Goal: Task Accomplishment & Management: Complete application form

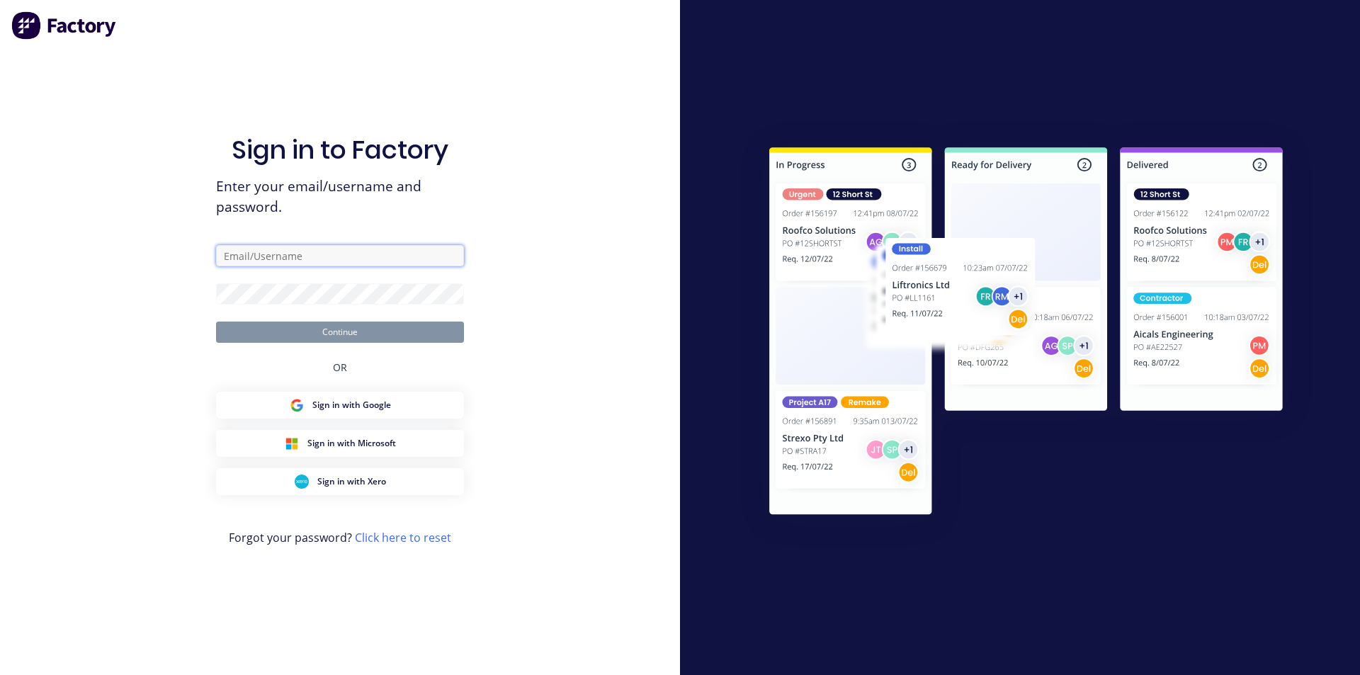
type input "[EMAIL_ADDRESS][DOMAIN_NAME]"
click at [323, 336] on button "Continue" at bounding box center [340, 332] width 248 height 21
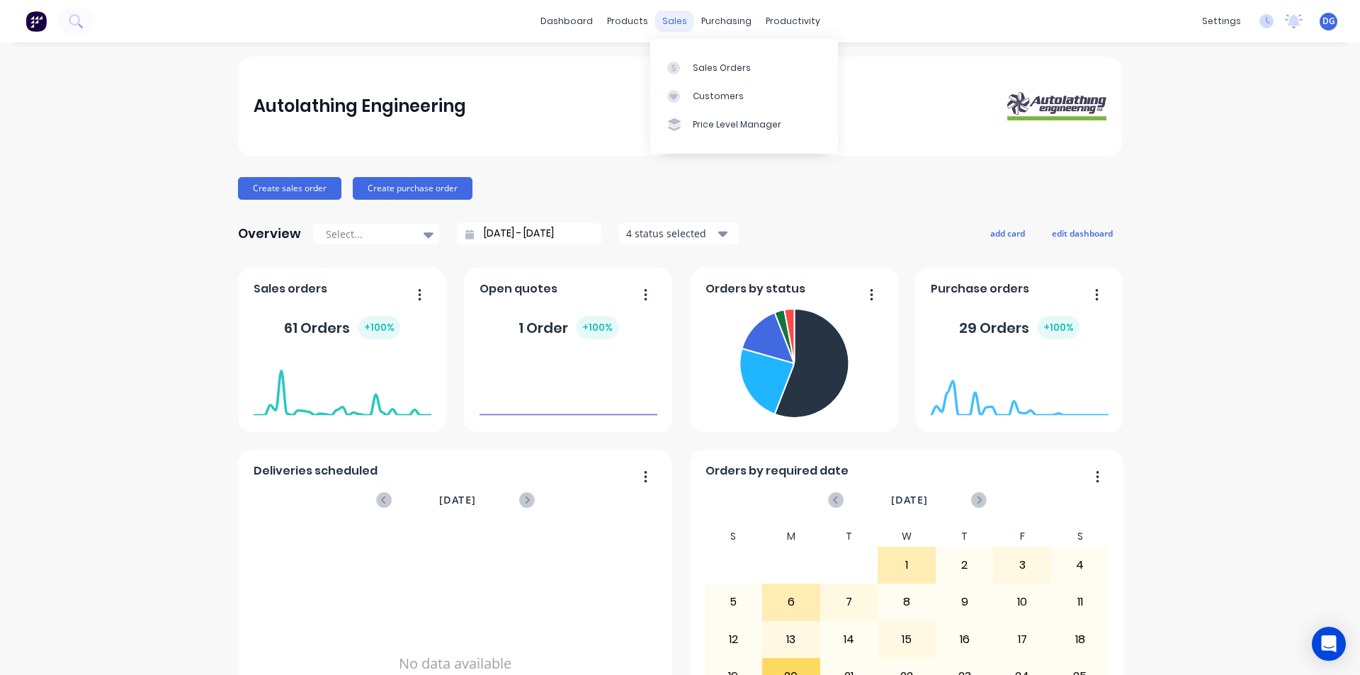
click at [680, 24] on div "sales" at bounding box center [674, 21] width 39 height 21
click at [698, 64] on div "Sales Orders" at bounding box center [722, 68] width 58 height 13
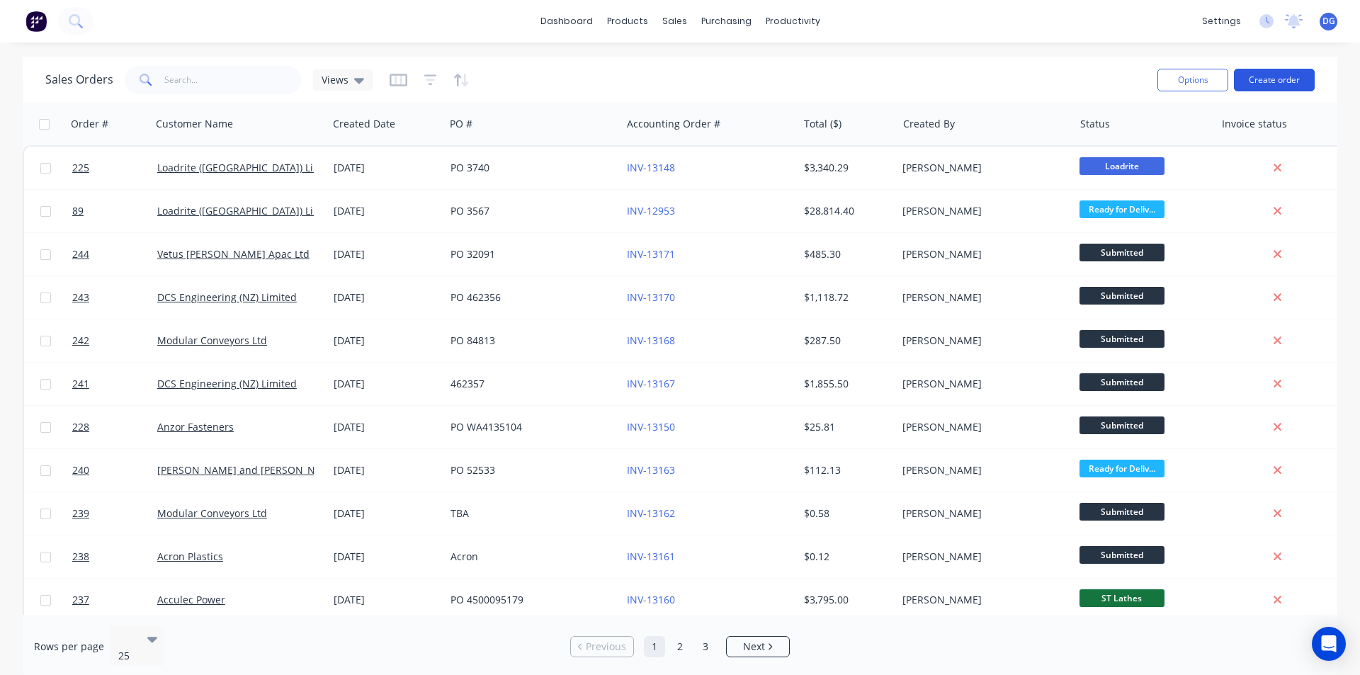
click at [1275, 85] on button "Create order" at bounding box center [1274, 80] width 81 height 23
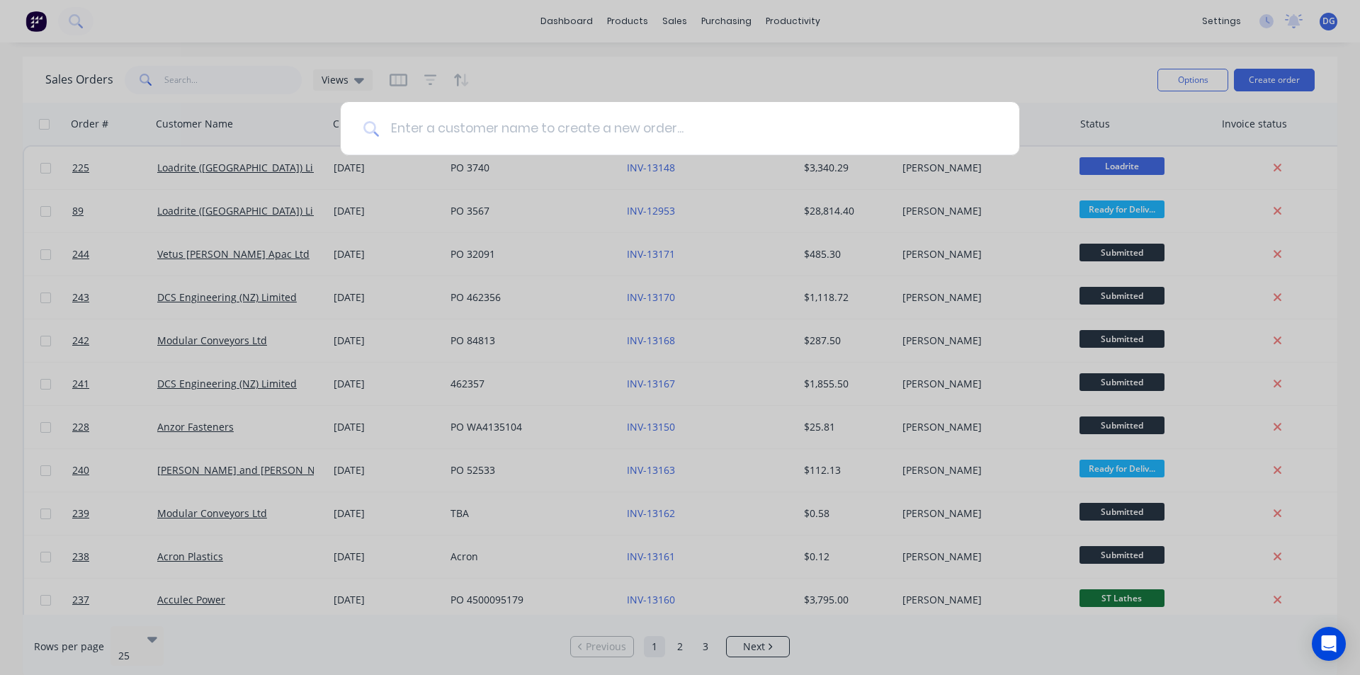
click at [463, 126] on input at bounding box center [688, 128] width 618 height 53
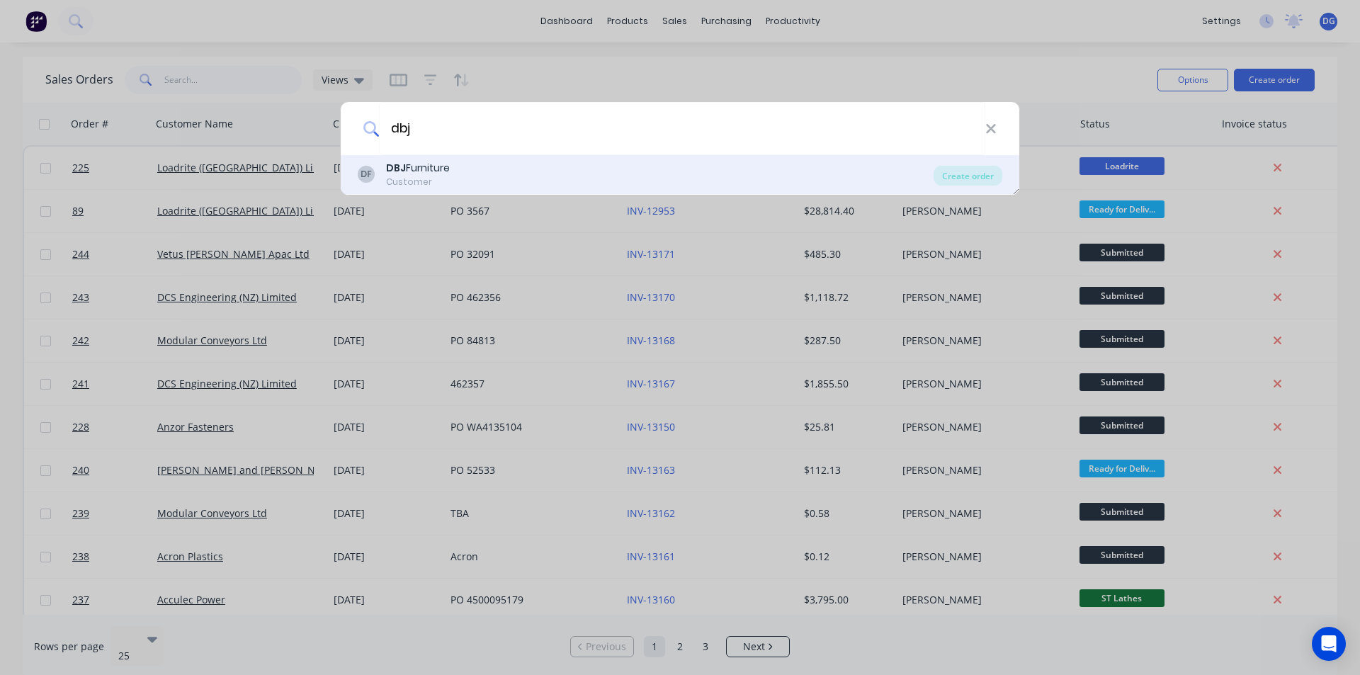
type input "dbj"
click at [442, 173] on div "DBJ Furniture" at bounding box center [418, 168] width 64 height 15
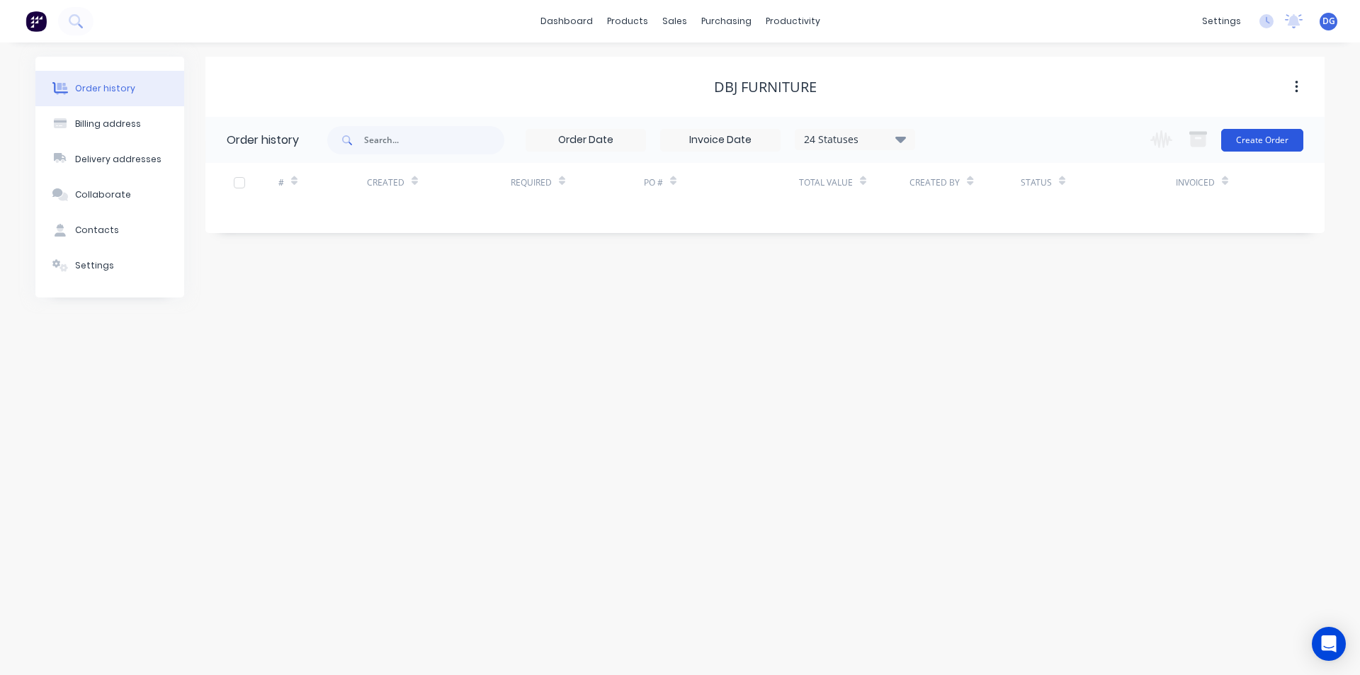
click at [1265, 137] on button "Create Order" at bounding box center [1262, 140] width 82 height 23
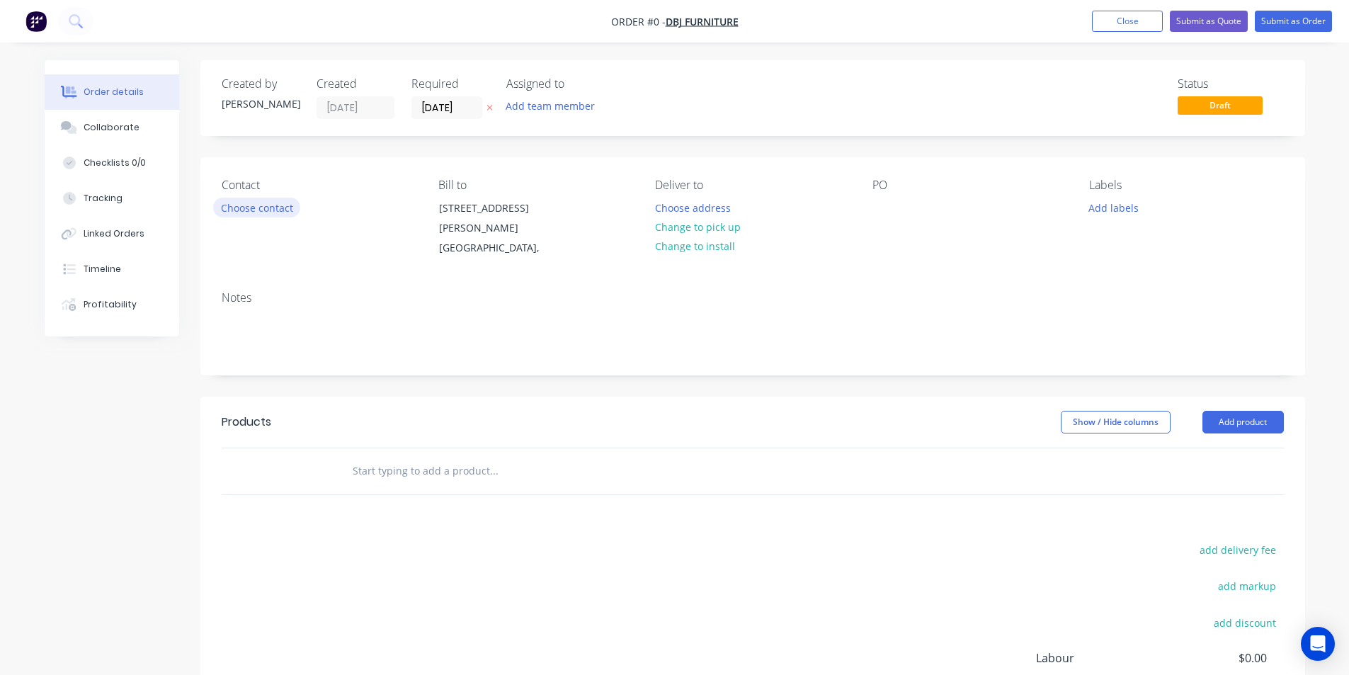
click at [273, 208] on button "Choose contact" at bounding box center [256, 207] width 87 height 19
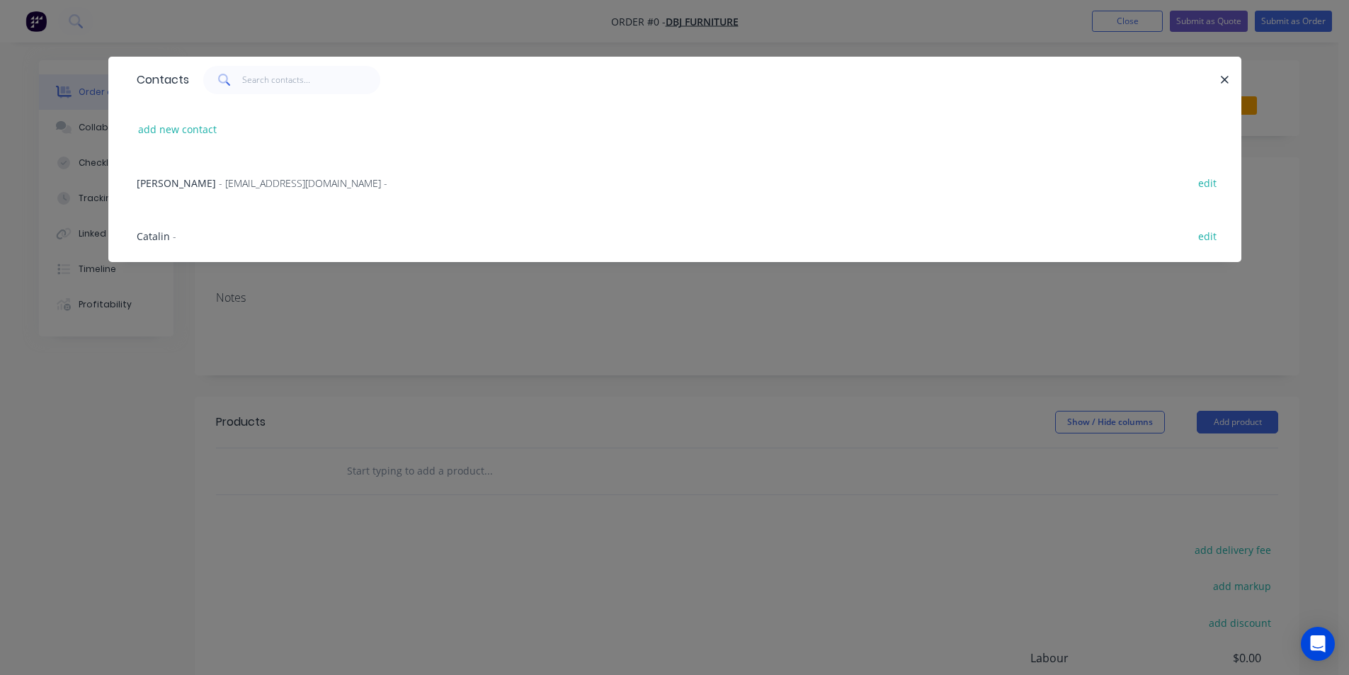
click at [264, 179] on span "- [EMAIL_ADDRESS][DOMAIN_NAME] -" at bounding box center [303, 182] width 169 height 13
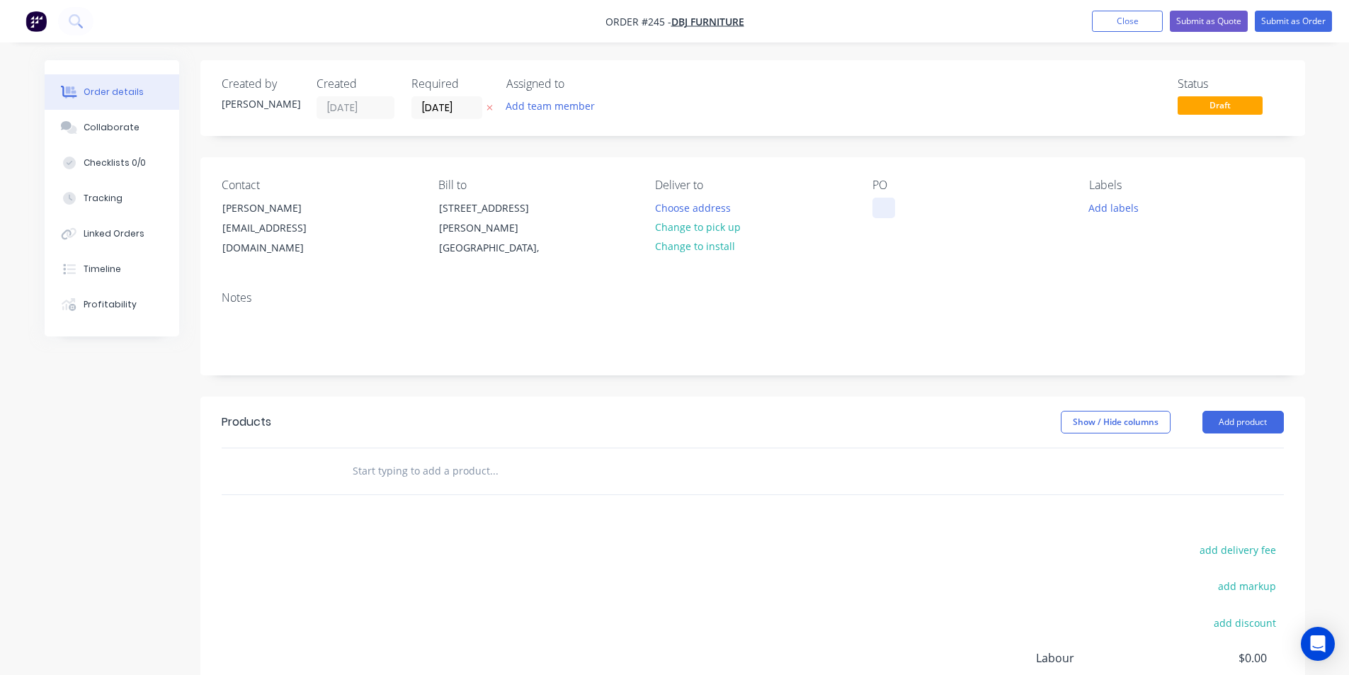
click at [888, 209] on div at bounding box center [884, 208] width 23 height 21
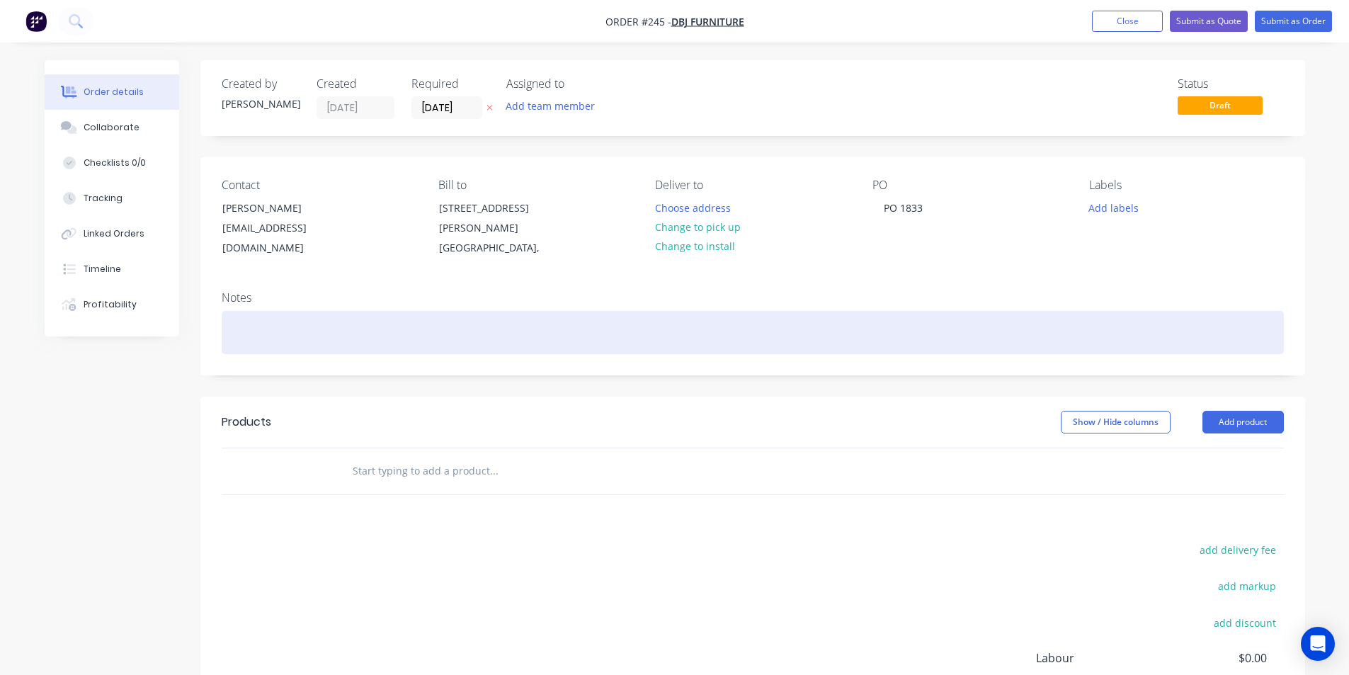
click at [268, 329] on div at bounding box center [753, 332] width 1062 height 43
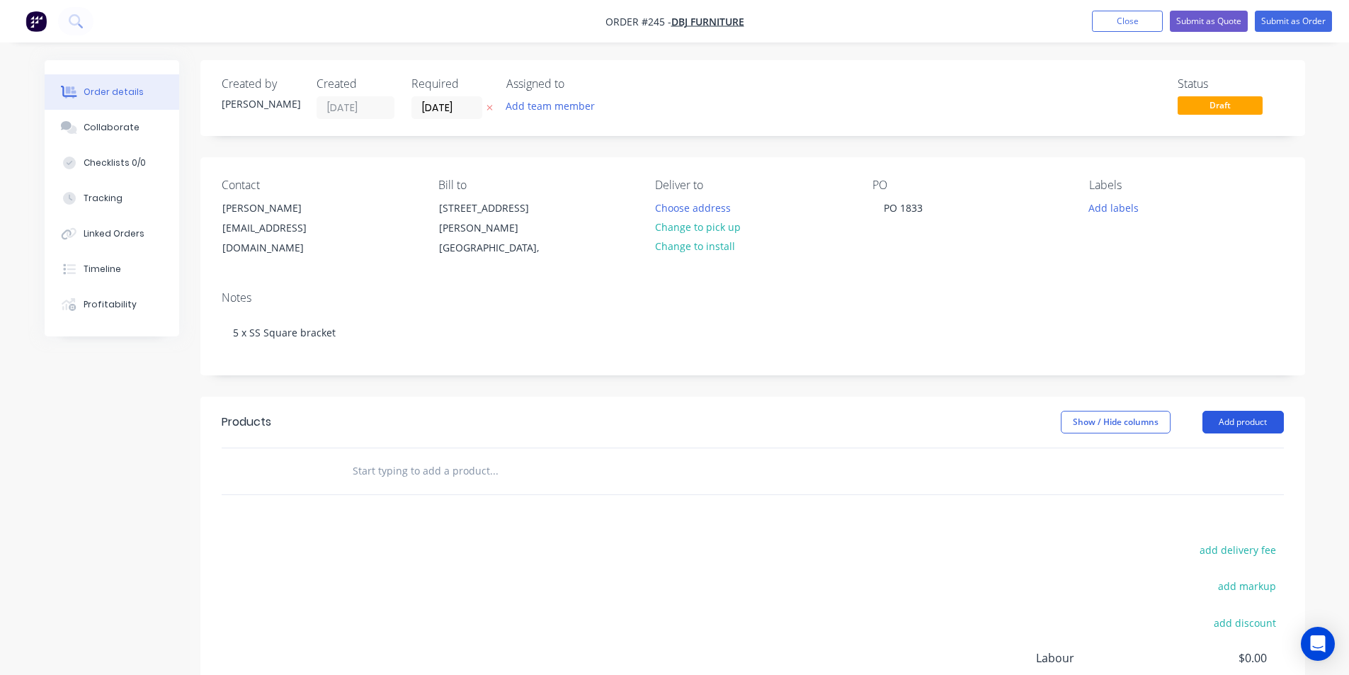
click at [1224, 419] on button "Add product" at bounding box center [1243, 422] width 81 height 23
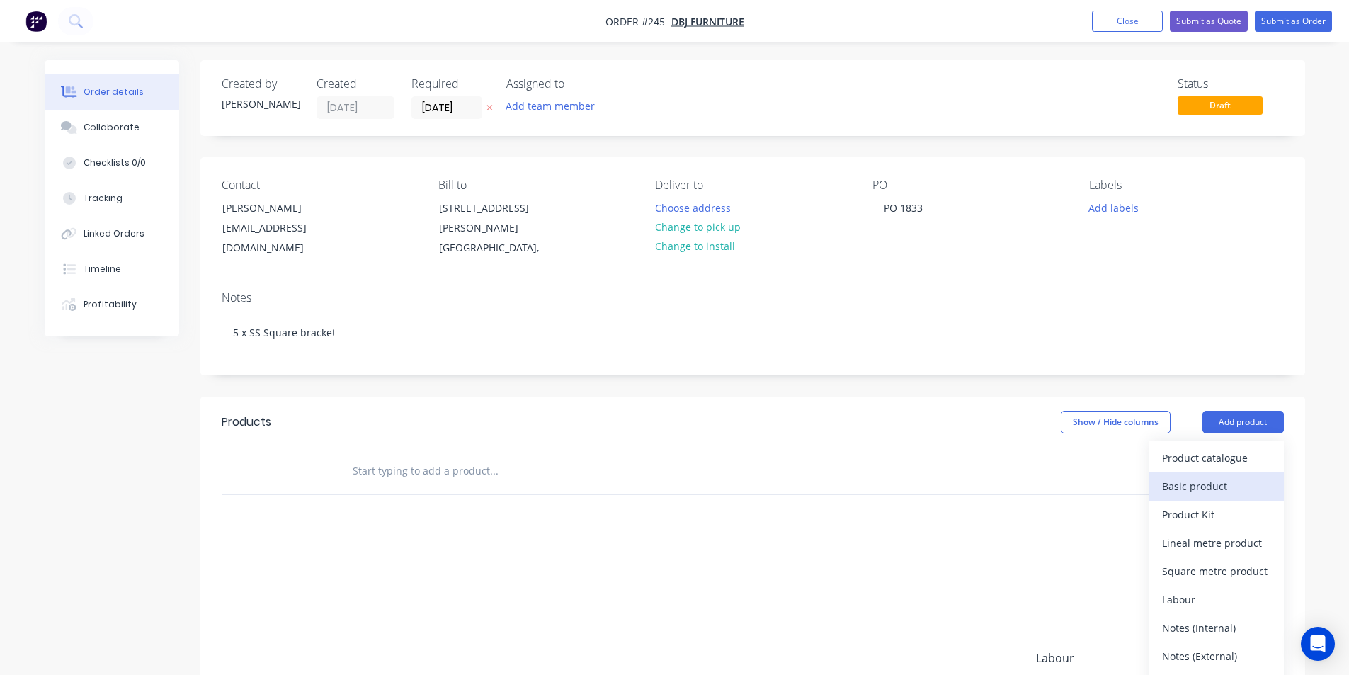
click at [1222, 480] on div "Basic product" at bounding box center [1216, 486] width 109 height 21
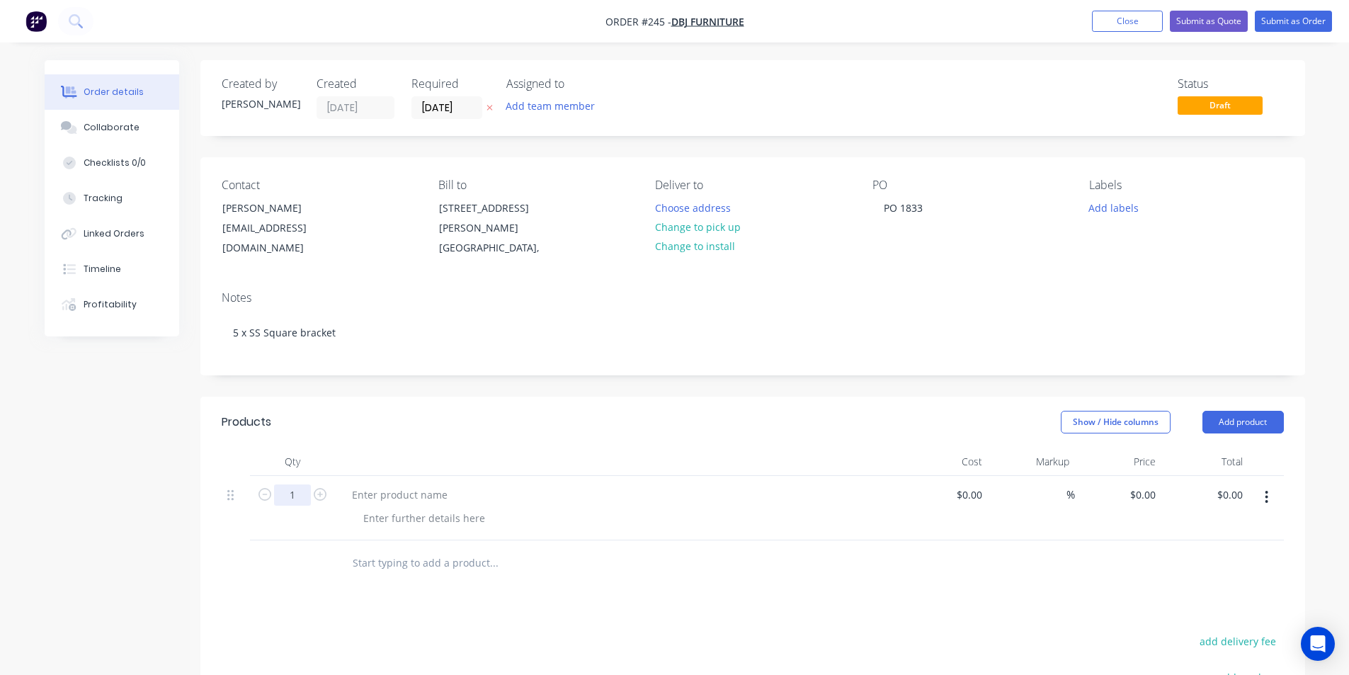
click at [302, 489] on input "1" at bounding box center [292, 494] width 37 height 21
type input "5"
type input "$0.00"
type input "$0.10"
type input "$0.50"
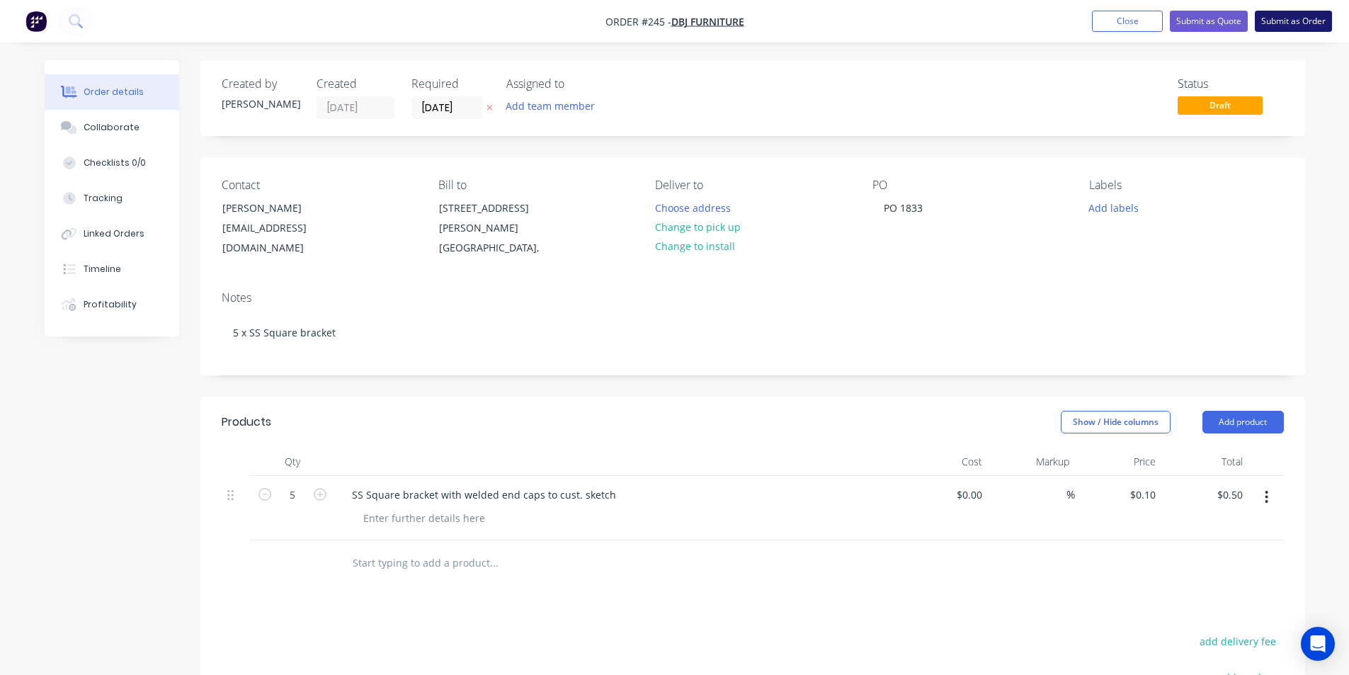
click at [1293, 20] on button "Submit as Order" at bounding box center [1293, 21] width 77 height 21
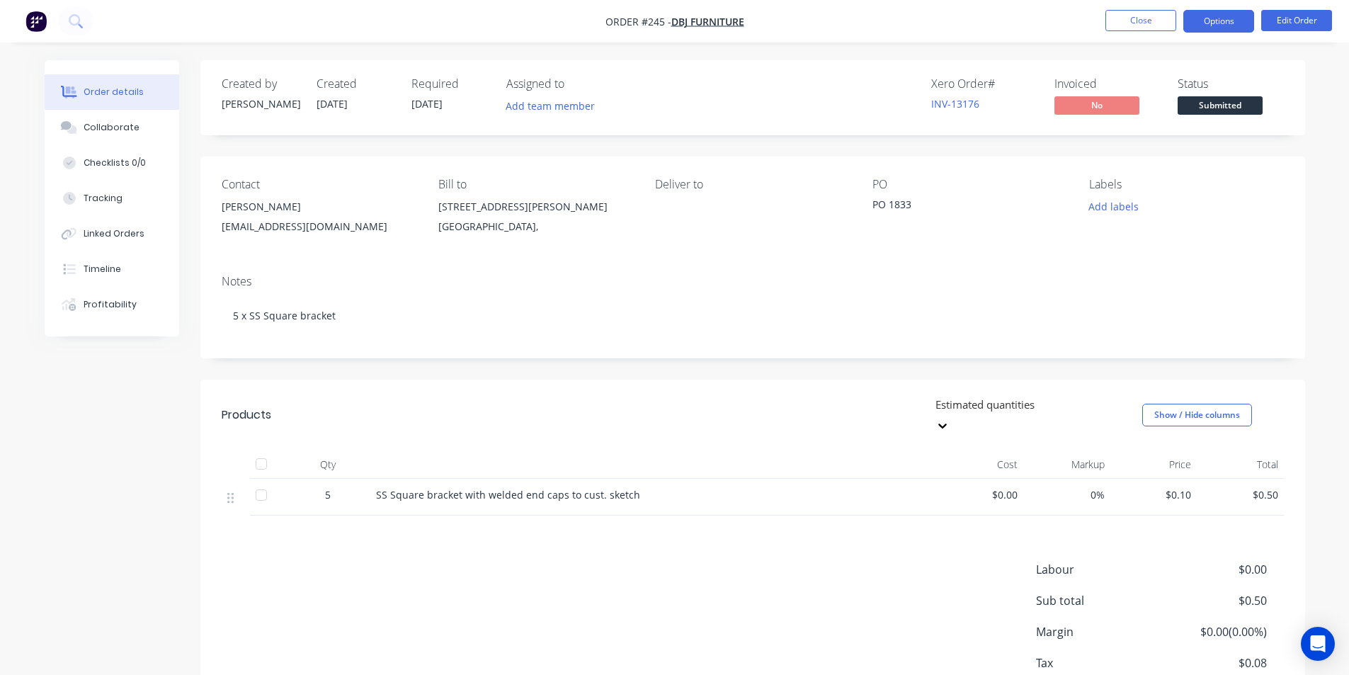
click at [1220, 20] on button "Options" at bounding box center [1219, 21] width 71 height 23
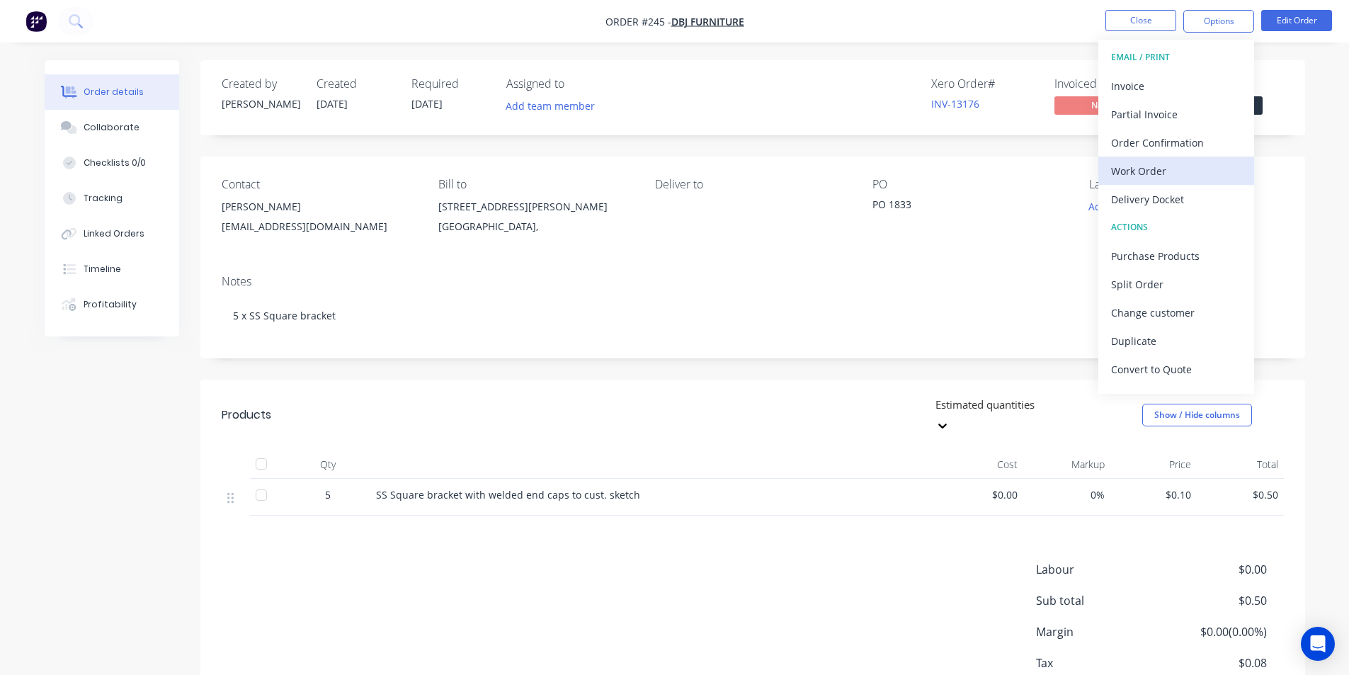
click at [1146, 177] on div "Work Order" at bounding box center [1176, 171] width 130 height 21
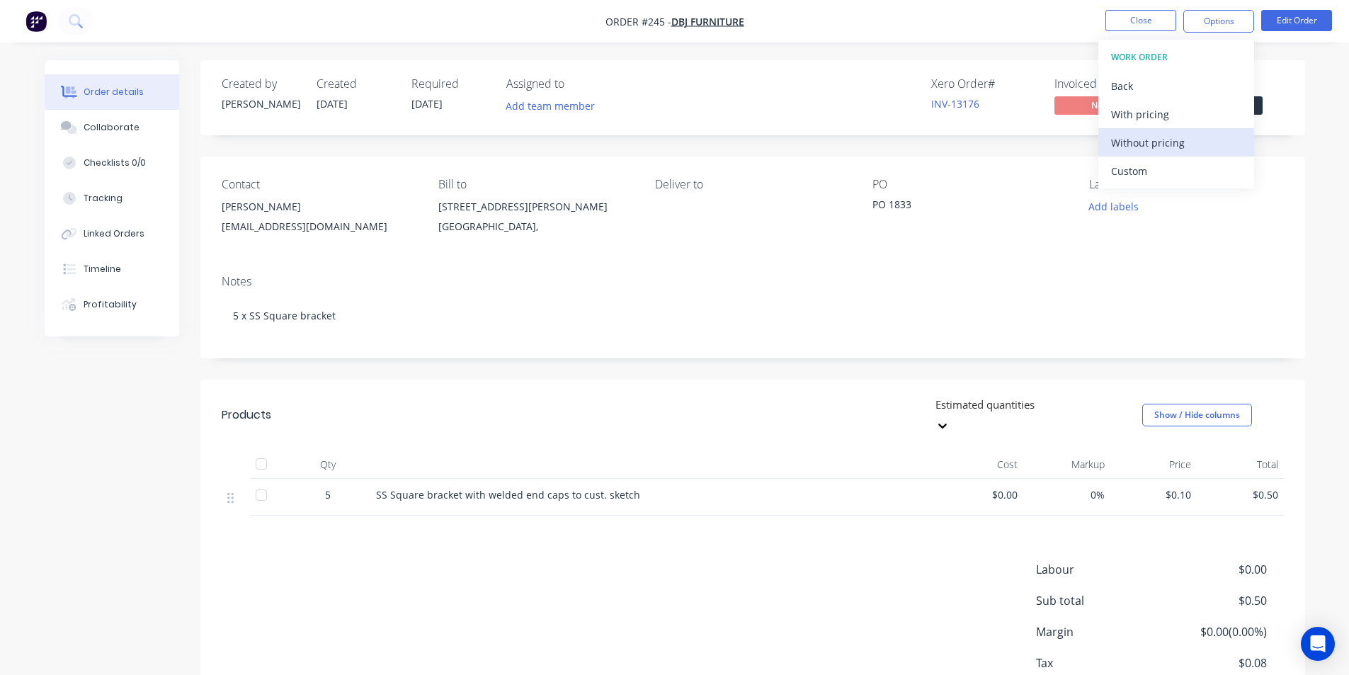
click at [1155, 142] on div "Without pricing" at bounding box center [1176, 142] width 130 height 21
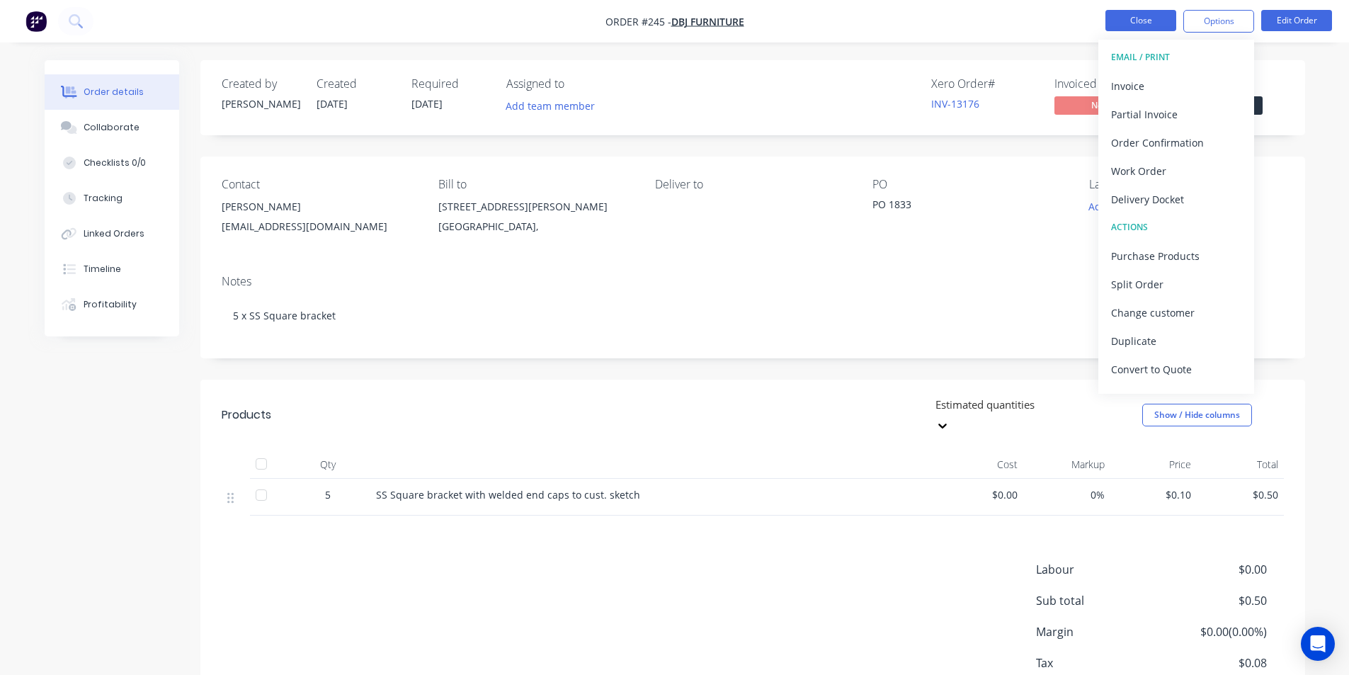
click at [1142, 19] on button "Close" at bounding box center [1141, 20] width 71 height 21
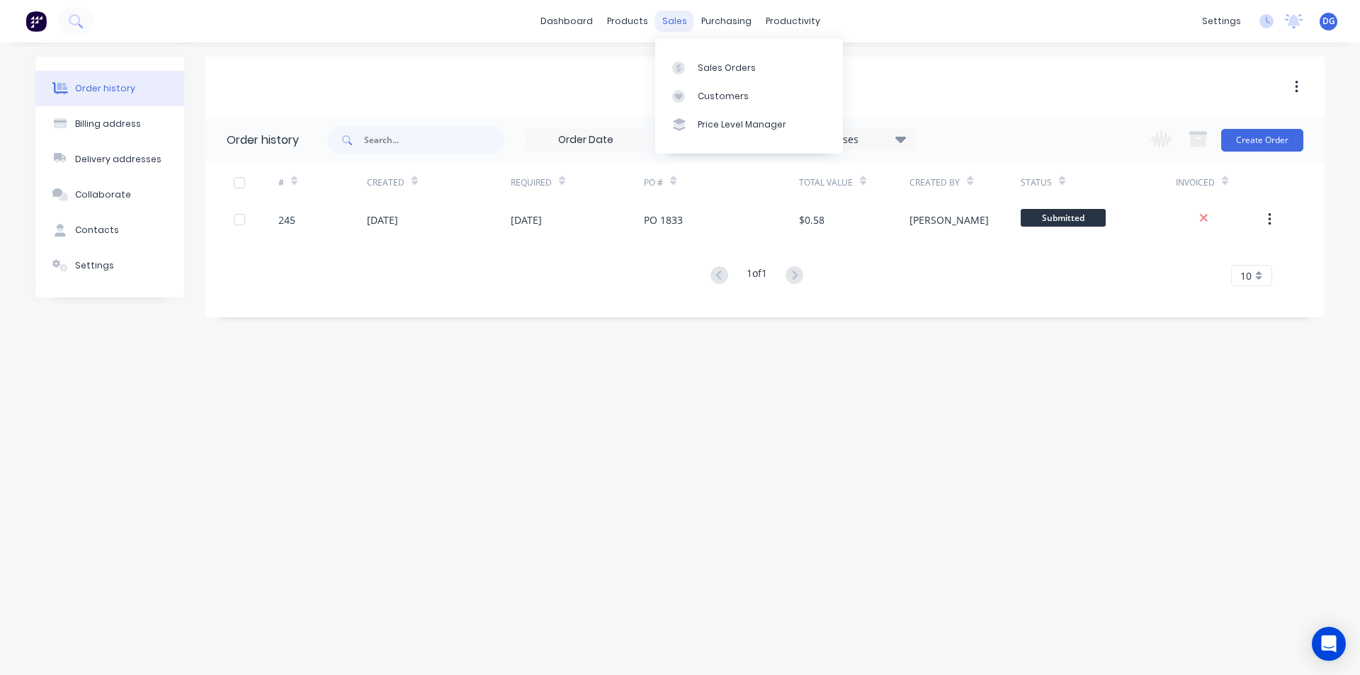
click at [671, 21] on div "sales" at bounding box center [674, 21] width 39 height 21
click at [718, 69] on div "Sales Orders" at bounding box center [727, 68] width 58 height 13
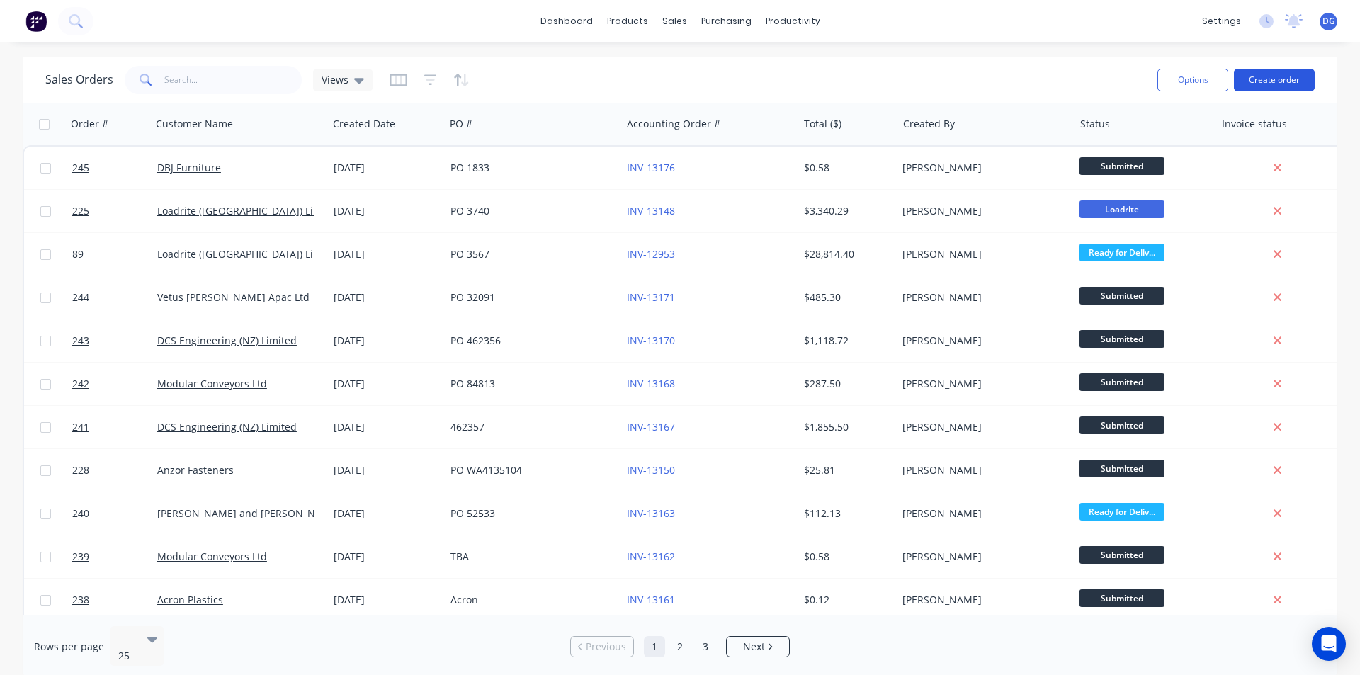
click at [1277, 79] on button "Create order" at bounding box center [1274, 80] width 81 height 23
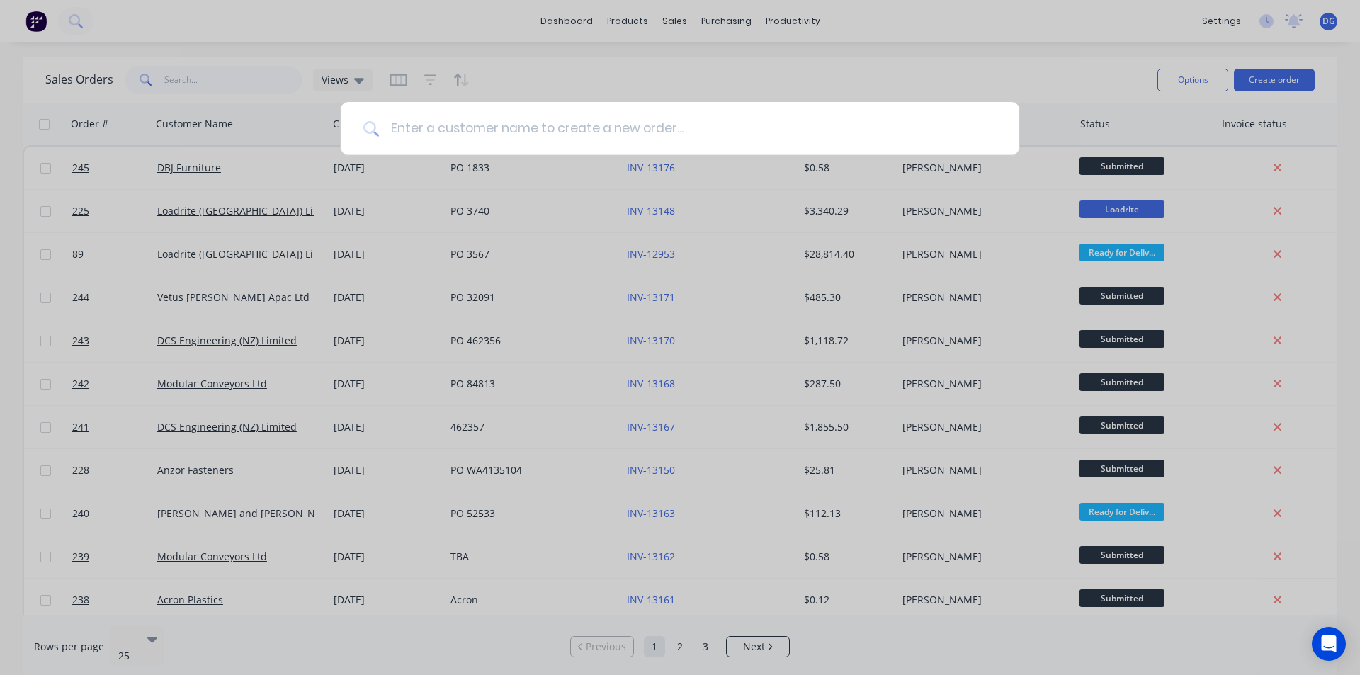
click at [707, 134] on input at bounding box center [688, 128] width 618 height 53
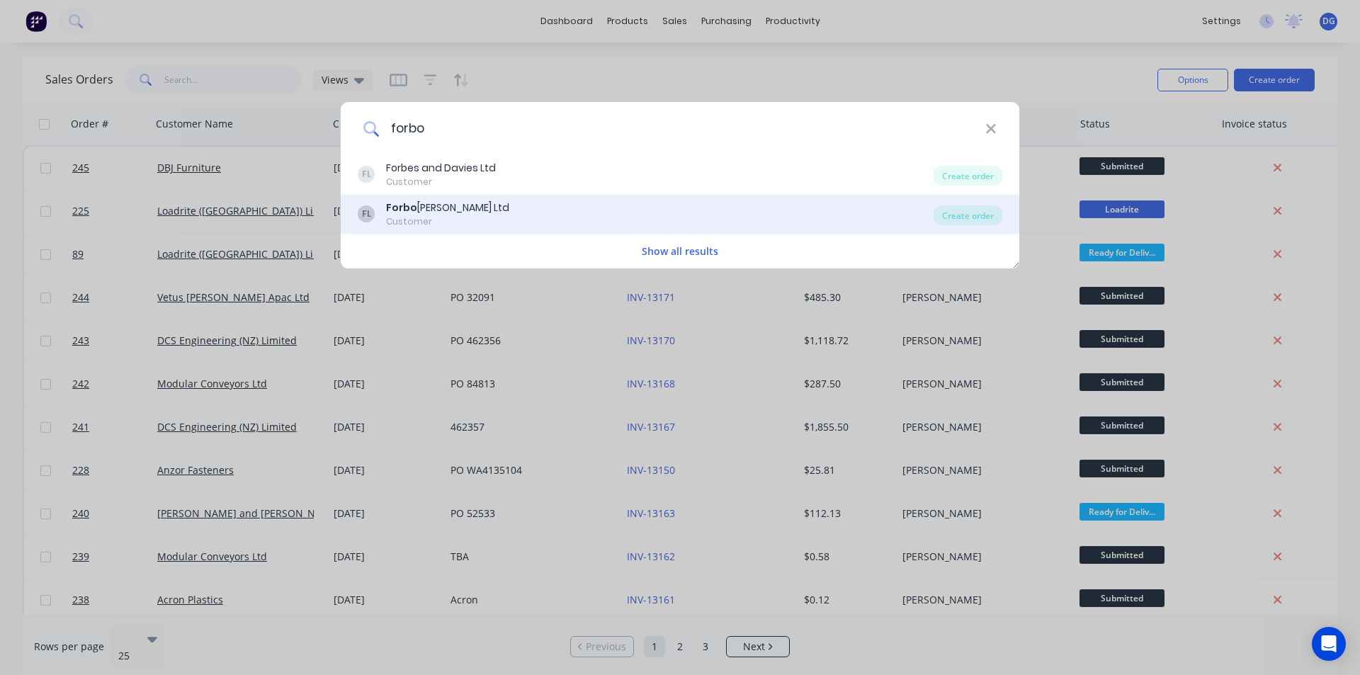
type input "forbo"
click at [460, 209] on div "Forbo [PERSON_NAME] Ltd" at bounding box center [447, 207] width 123 height 15
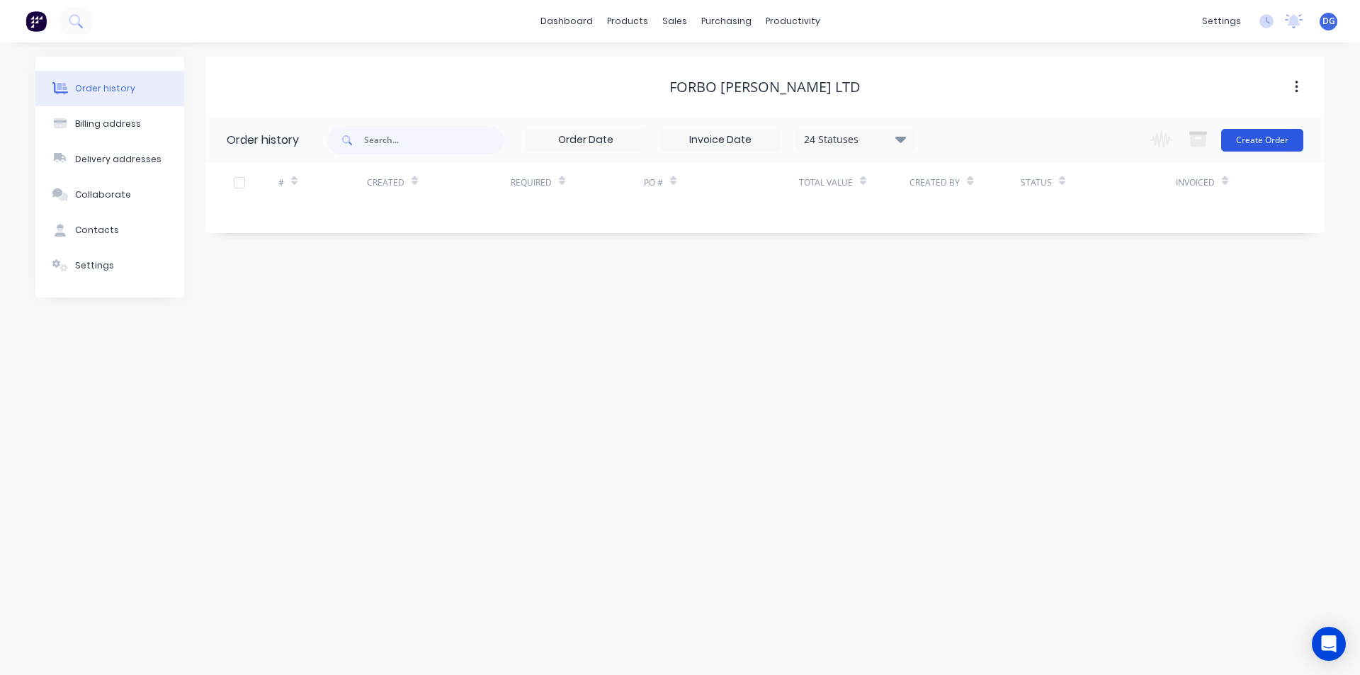
click at [1283, 139] on button "Create Order" at bounding box center [1262, 140] width 82 height 23
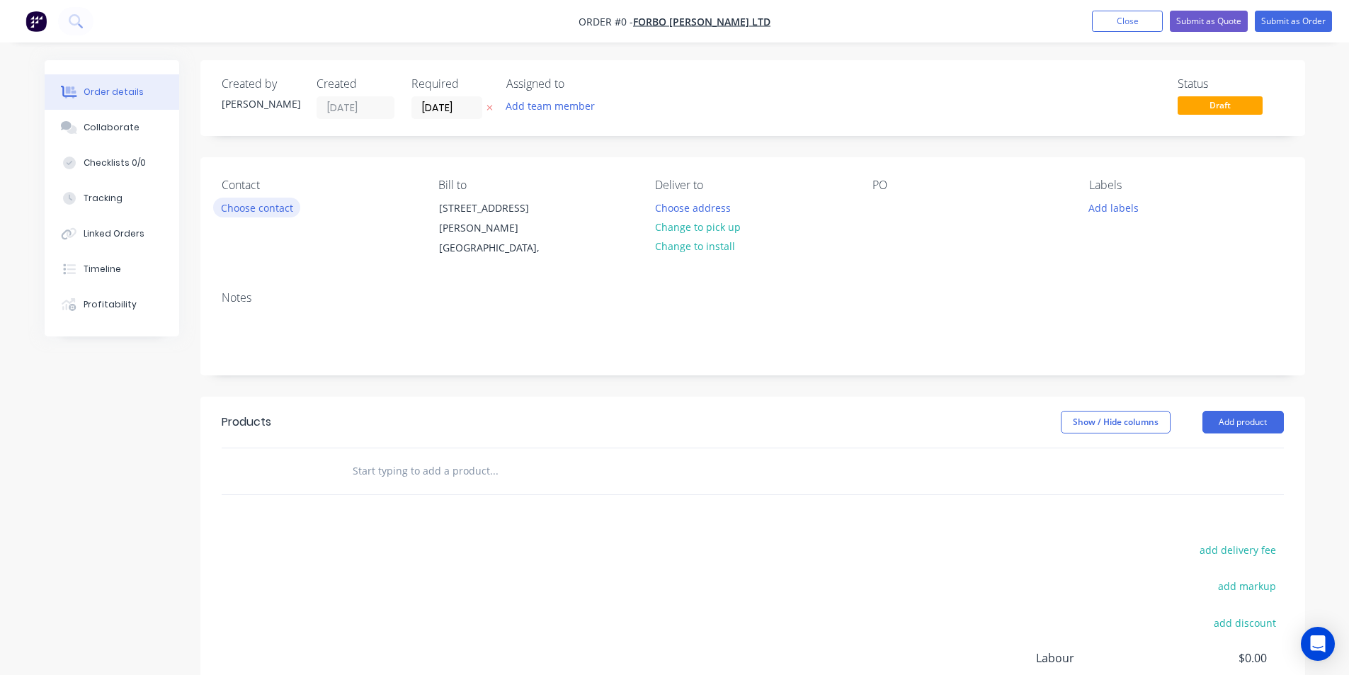
click at [271, 208] on button "Choose contact" at bounding box center [256, 207] width 87 height 19
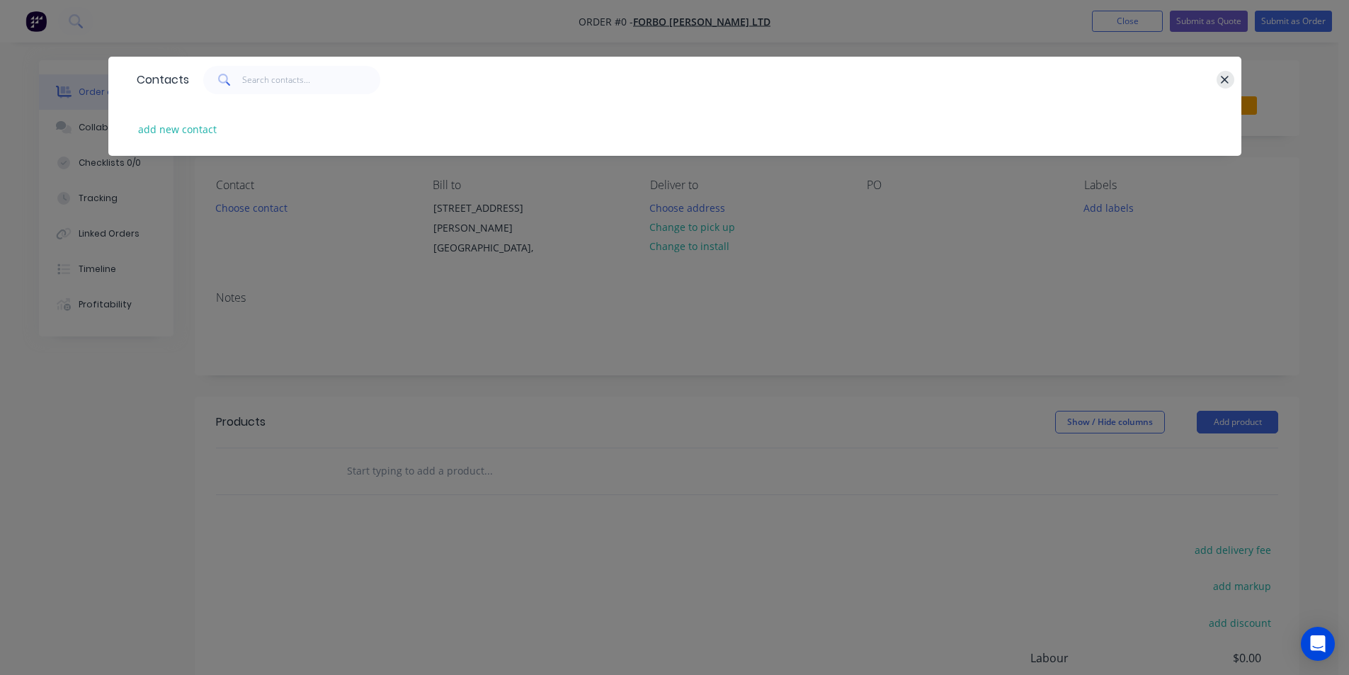
click at [1224, 80] on icon "button" at bounding box center [1224, 80] width 9 height 13
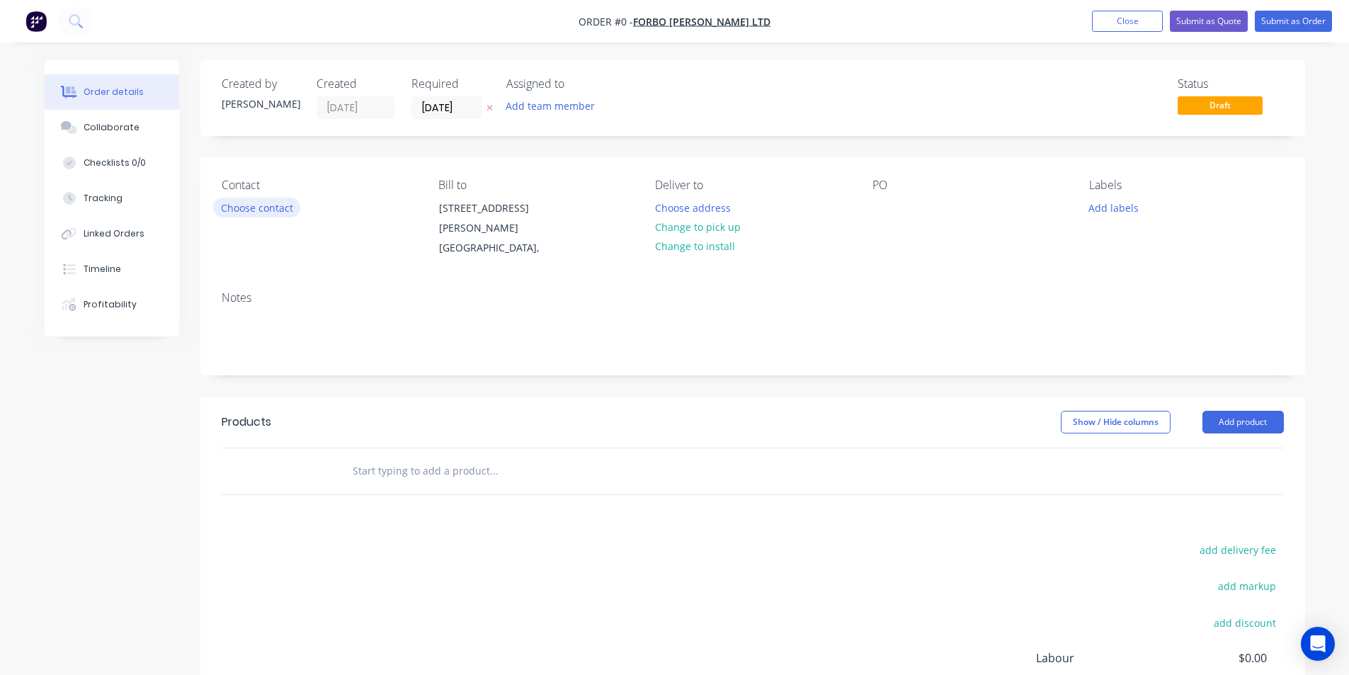
click at [256, 205] on button "Choose contact" at bounding box center [256, 207] width 87 height 19
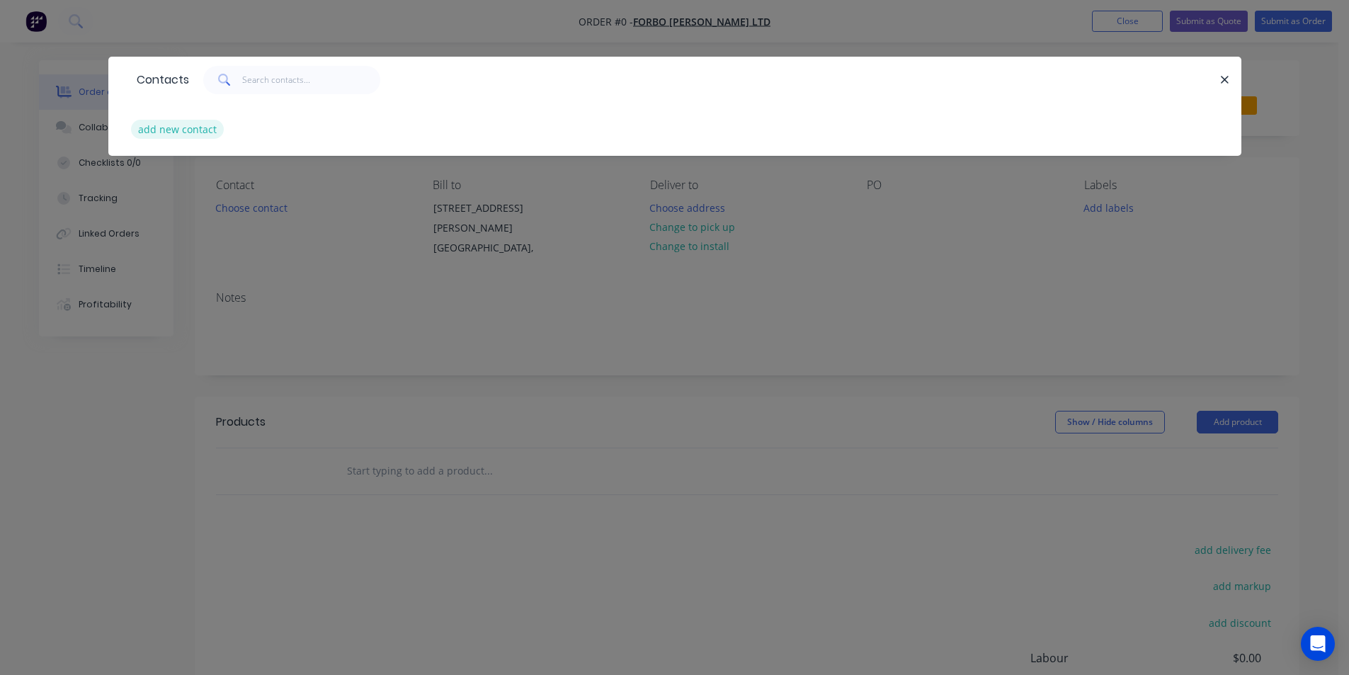
click at [194, 129] on button "add new contact" at bounding box center [177, 129] width 93 height 19
select select "NZ"
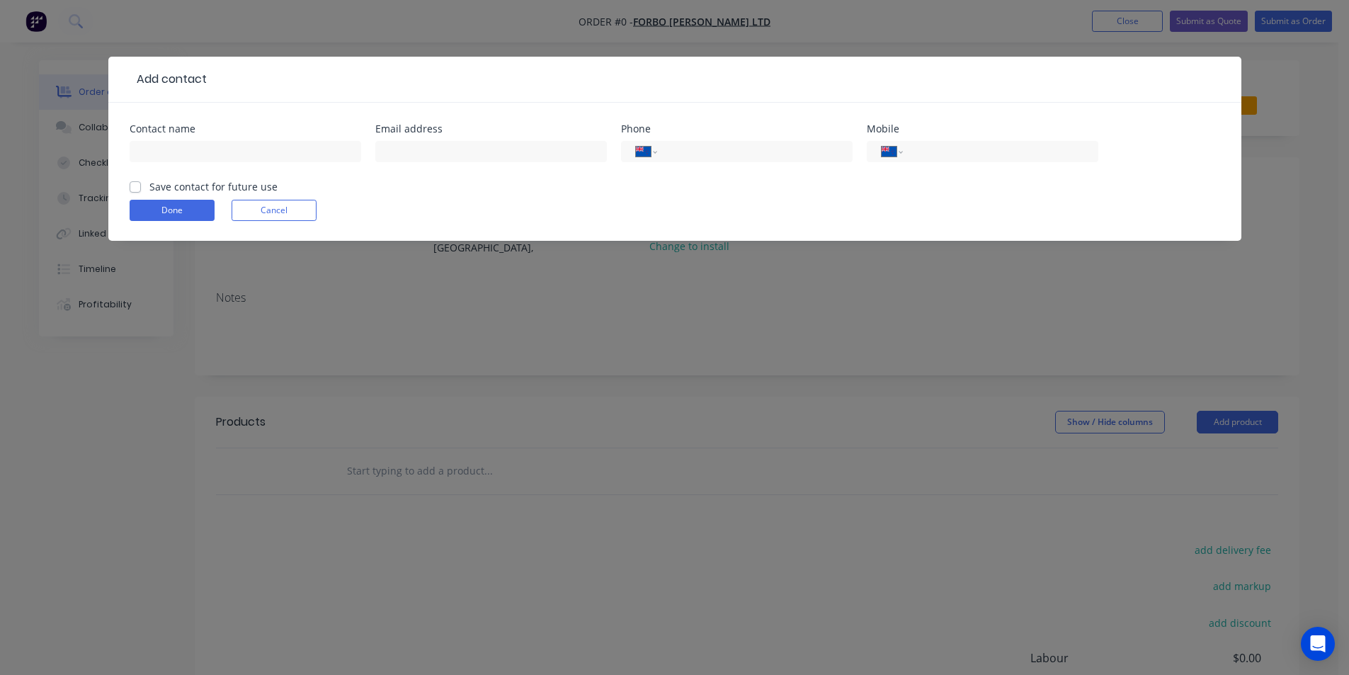
click at [149, 191] on label "Save contact for future use" at bounding box center [213, 186] width 128 height 15
click at [137, 191] on input "Save contact for future use" at bounding box center [135, 185] width 11 height 13
checkbox input "true"
click at [175, 147] on input "text" at bounding box center [246, 151] width 232 height 21
type input "[PERSON_NAME]"
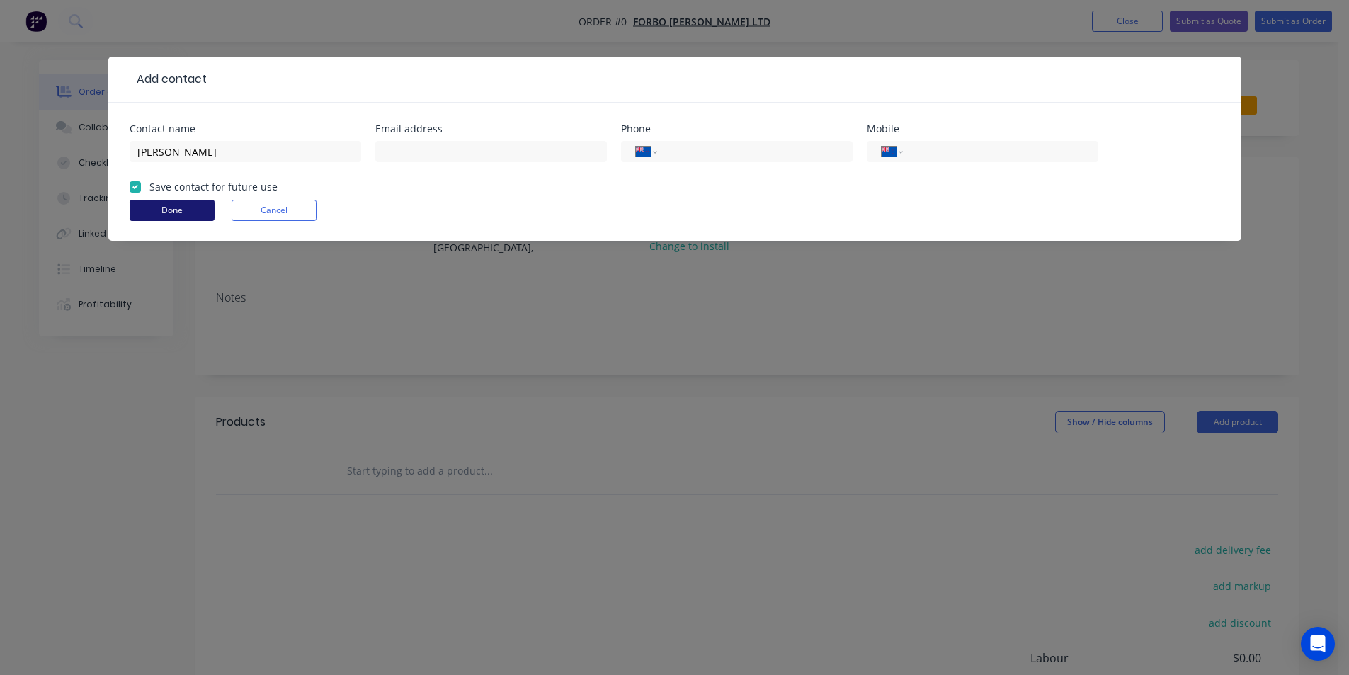
click at [164, 212] on button "Done" at bounding box center [172, 210] width 85 height 21
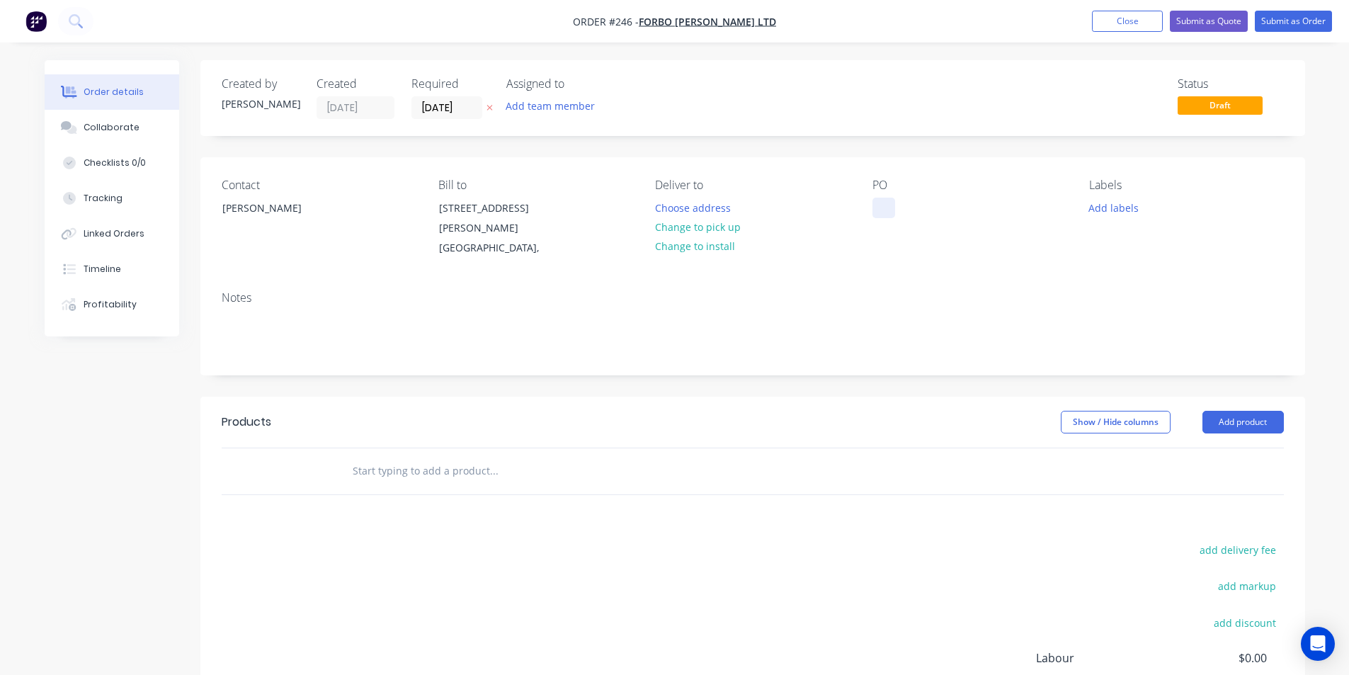
click at [883, 210] on div at bounding box center [884, 208] width 23 height 21
click at [1128, 209] on button "Add labels" at bounding box center [1114, 207] width 65 height 19
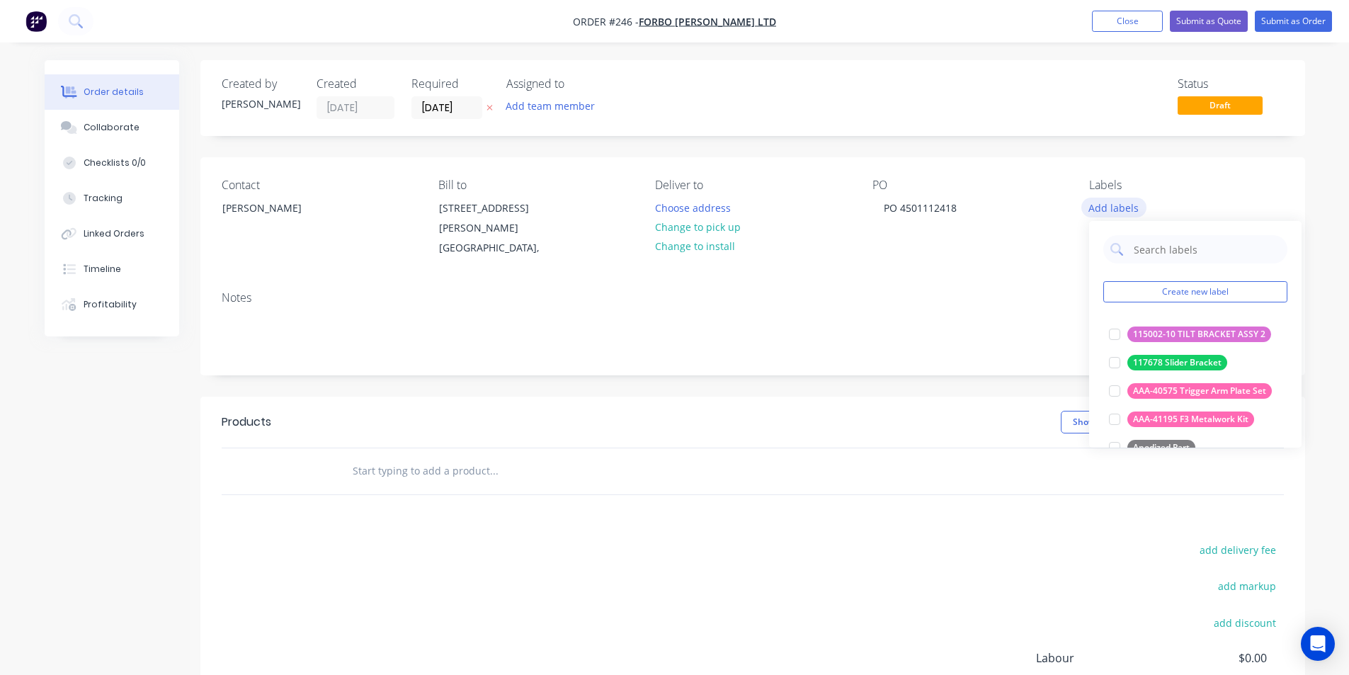
click at [1128, 209] on button "Add labels" at bounding box center [1114, 207] width 65 height 19
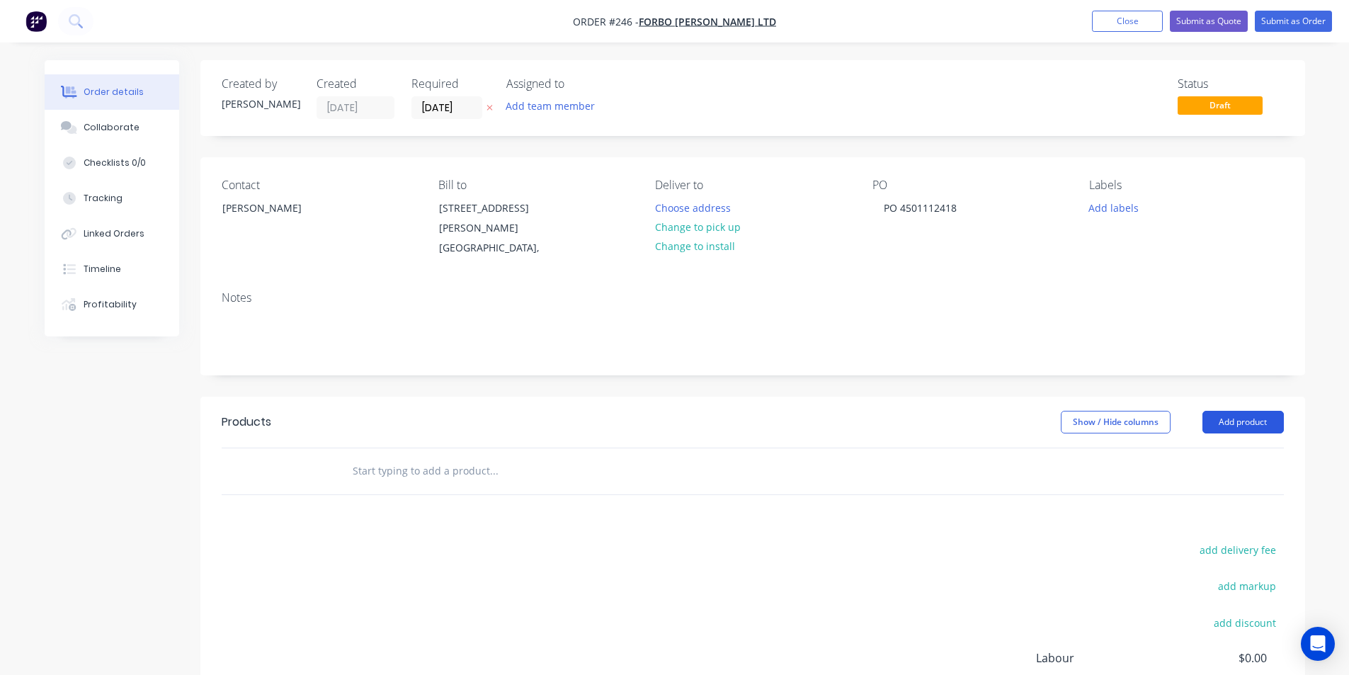
click at [1228, 421] on button "Add product" at bounding box center [1243, 422] width 81 height 23
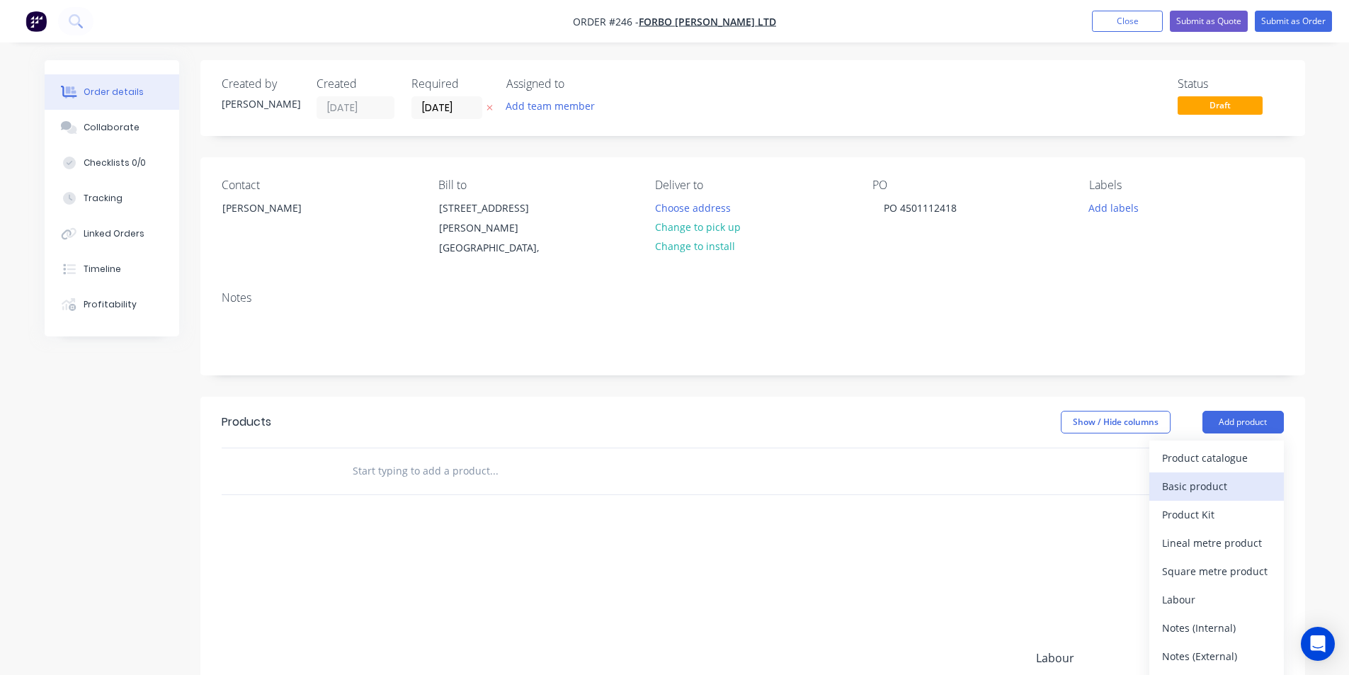
click at [1225, 489] on div "Basic product" at bounding box center [1216, 486] width 109 height 21
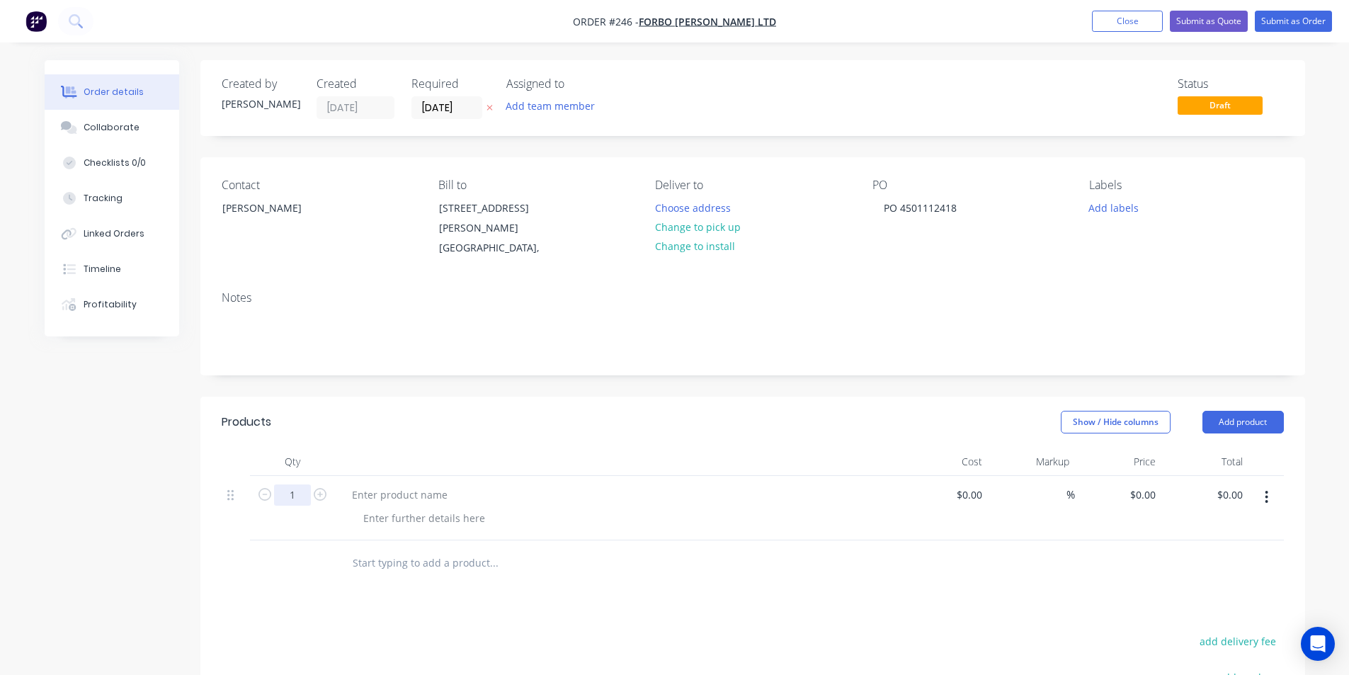
click at [297, 496] on input "1" at bounding box center [292, 494] width 37 height 21
type input "8"
click at [1142, 490] on div "0 $0.00" at bounding box center [1142, 494] width 38 height 21
type input "$0.01"
type input "$0.08"
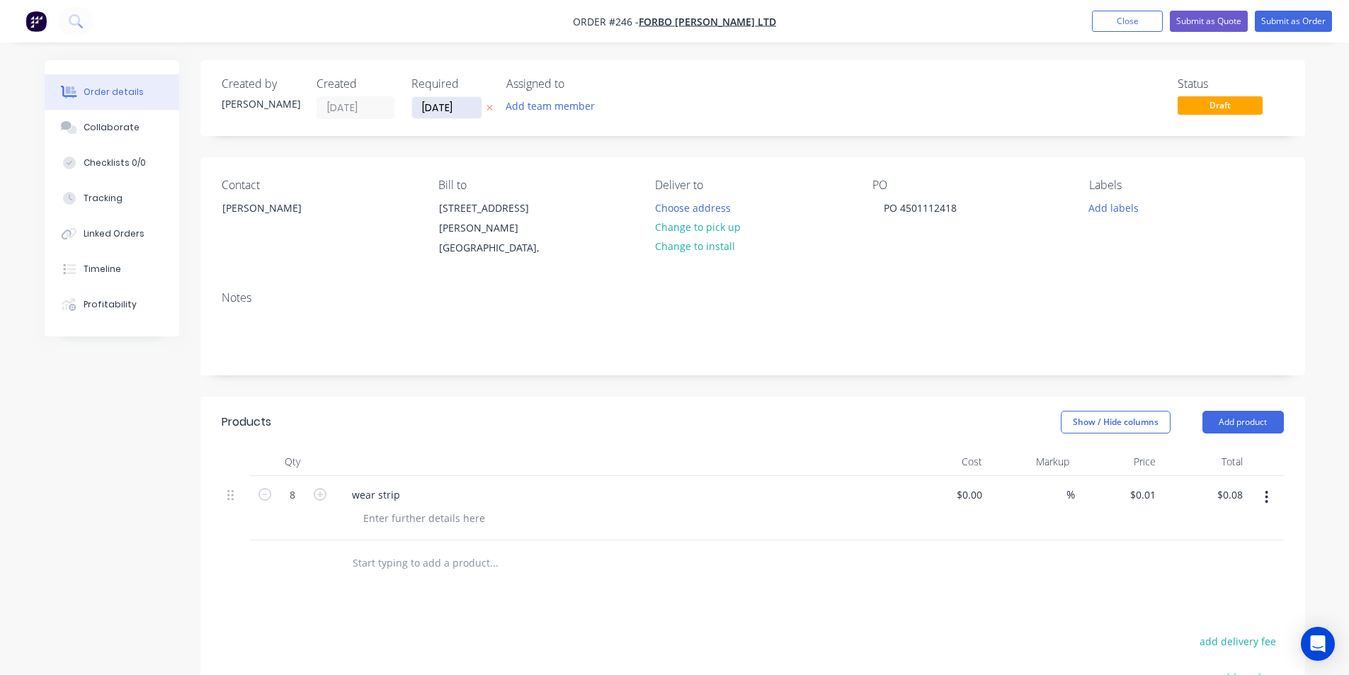
click at [462, 108] on input "[DATE]" at bounding box center [446, 107] width 69 height 21
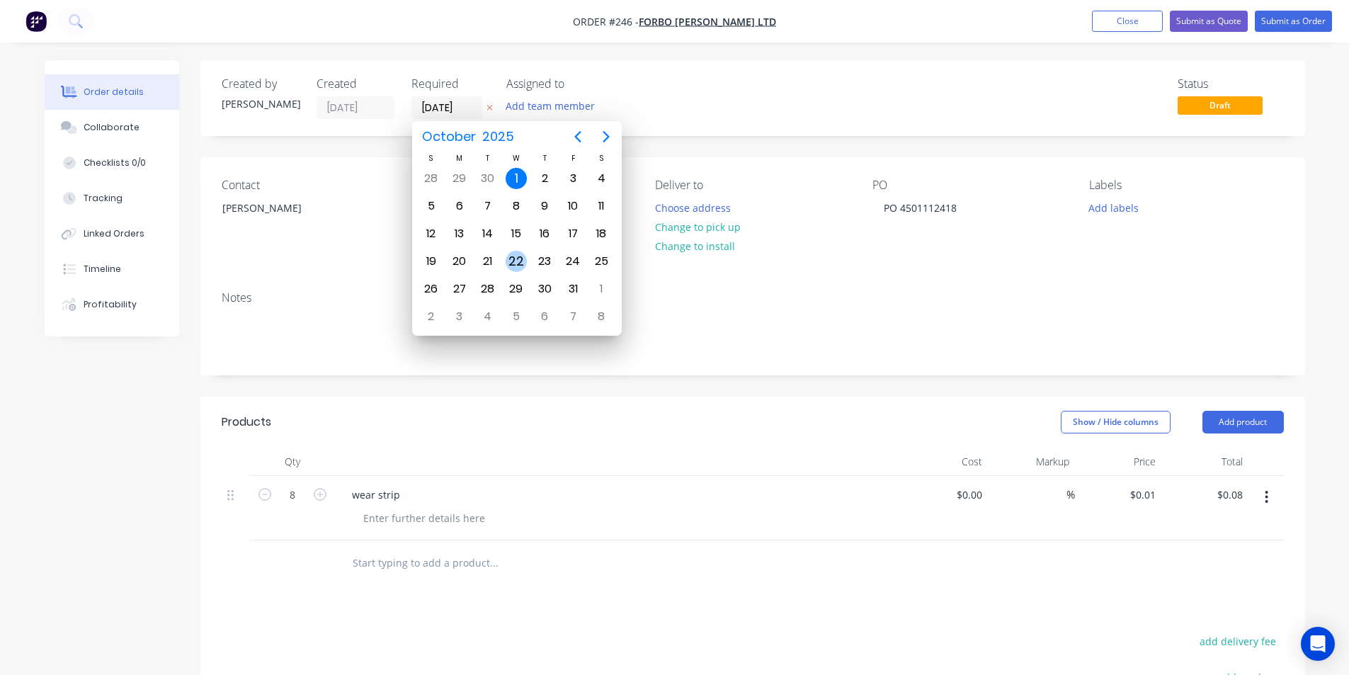
click at [523, 262] on div "22" at bounding box center [516, 261] width 21 height 21
type input "[DATE]"
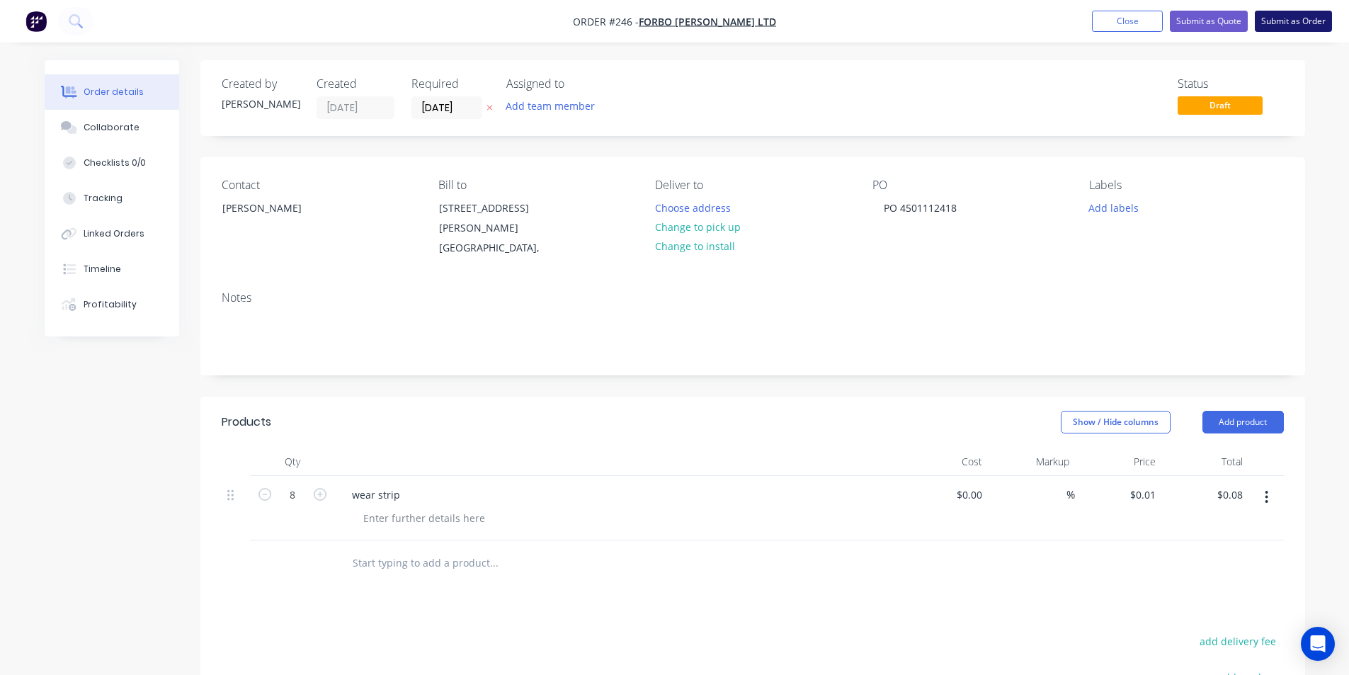
click at [1284, 25] on button "Submit as Order" at bounding box center [1293, 21] width 77 height 21
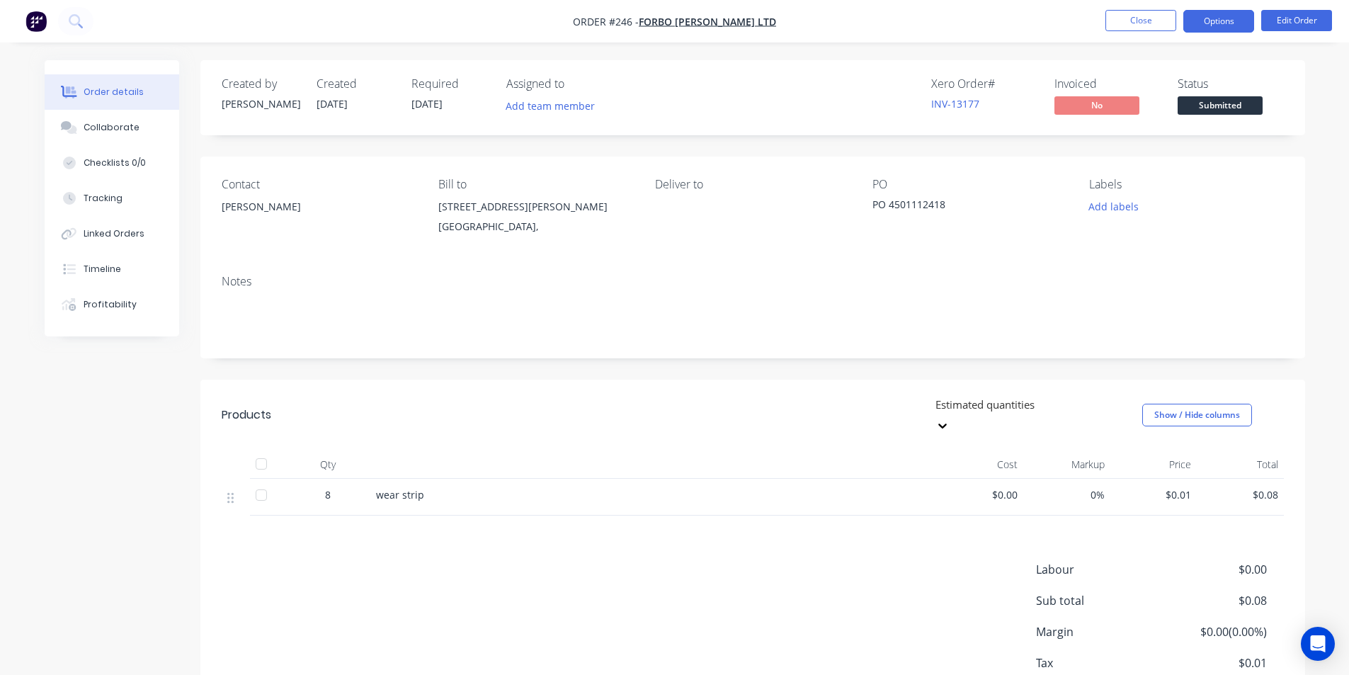
click at [1224, 18] on button "Options" at bounding box center [1219, 21] width 71 height 23
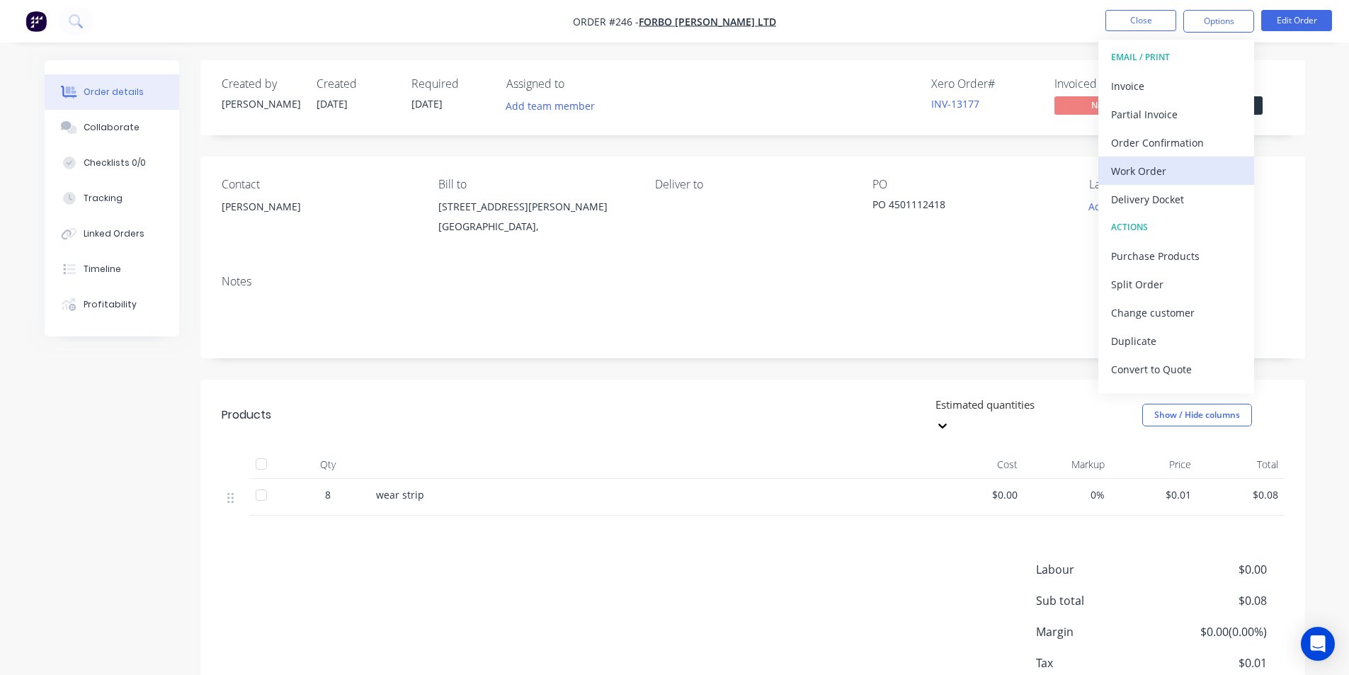
click at [1140, 169] on div "Work Order" at bounding box center [1176, 171] width 130 height 21
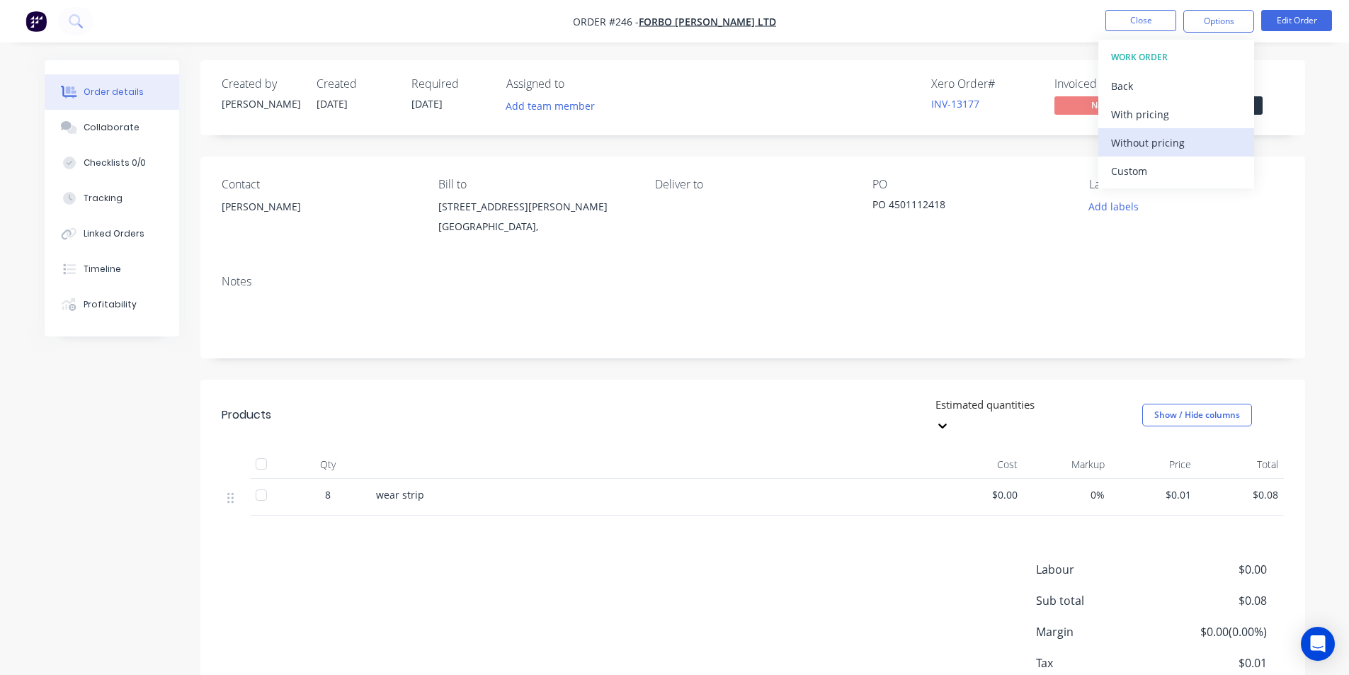
click at [1150, 144] on div "Without pricing" at bounding box center [1176, 142] width 130 height 21
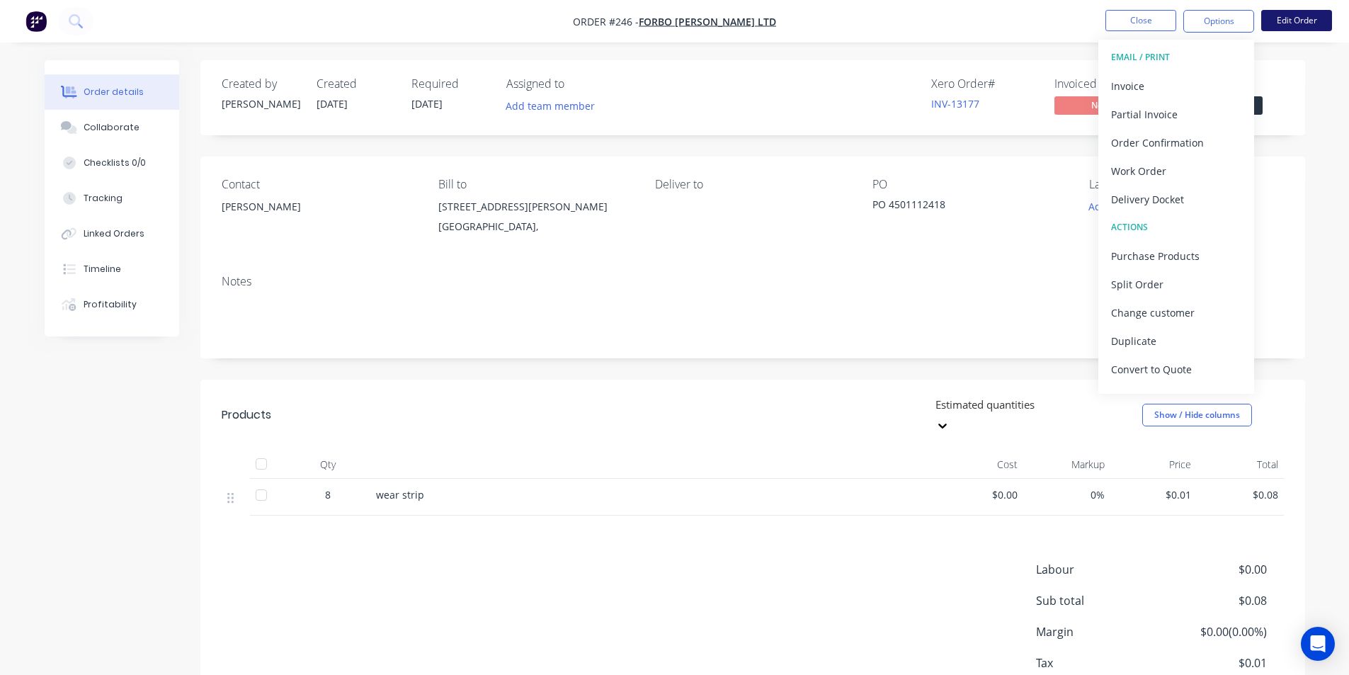
click at [1290, 21] on button "Edit Order" at bounding box center [1296, 20] width 71 height 21
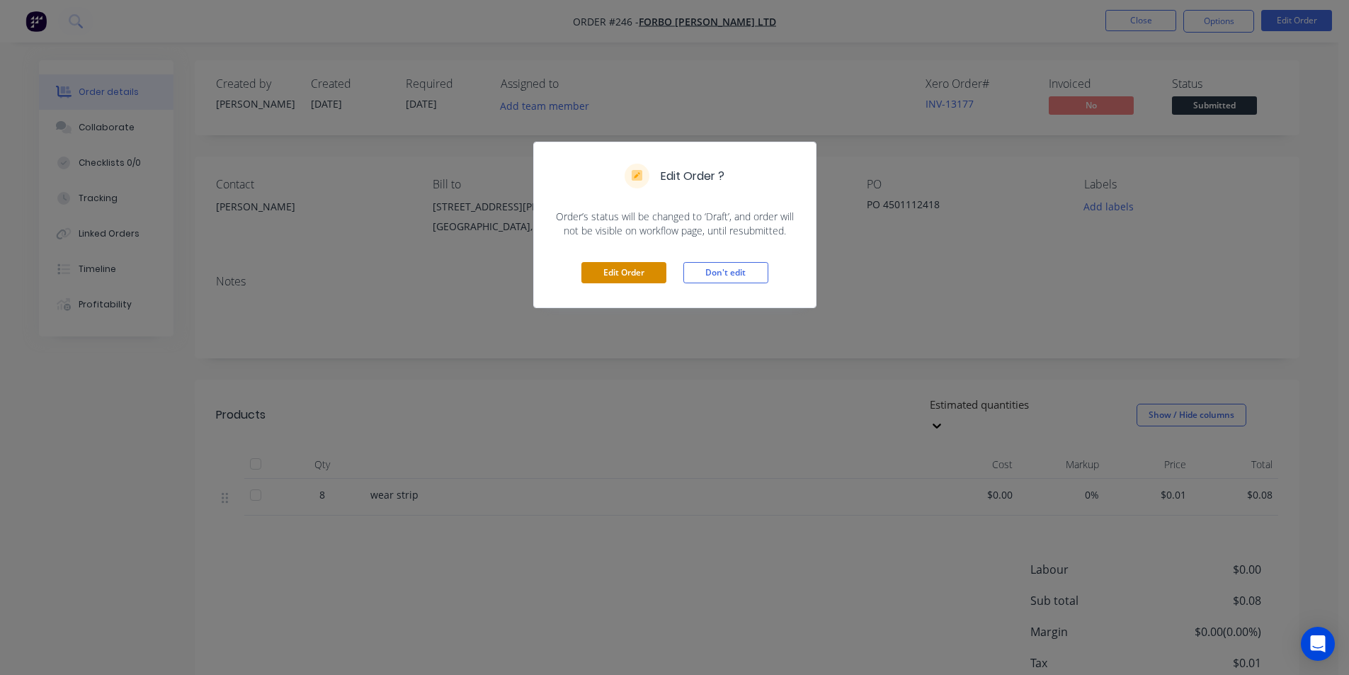
click at [630, 271] on button "Edit Order" at bounding box center [624, 272] width 85 height 21
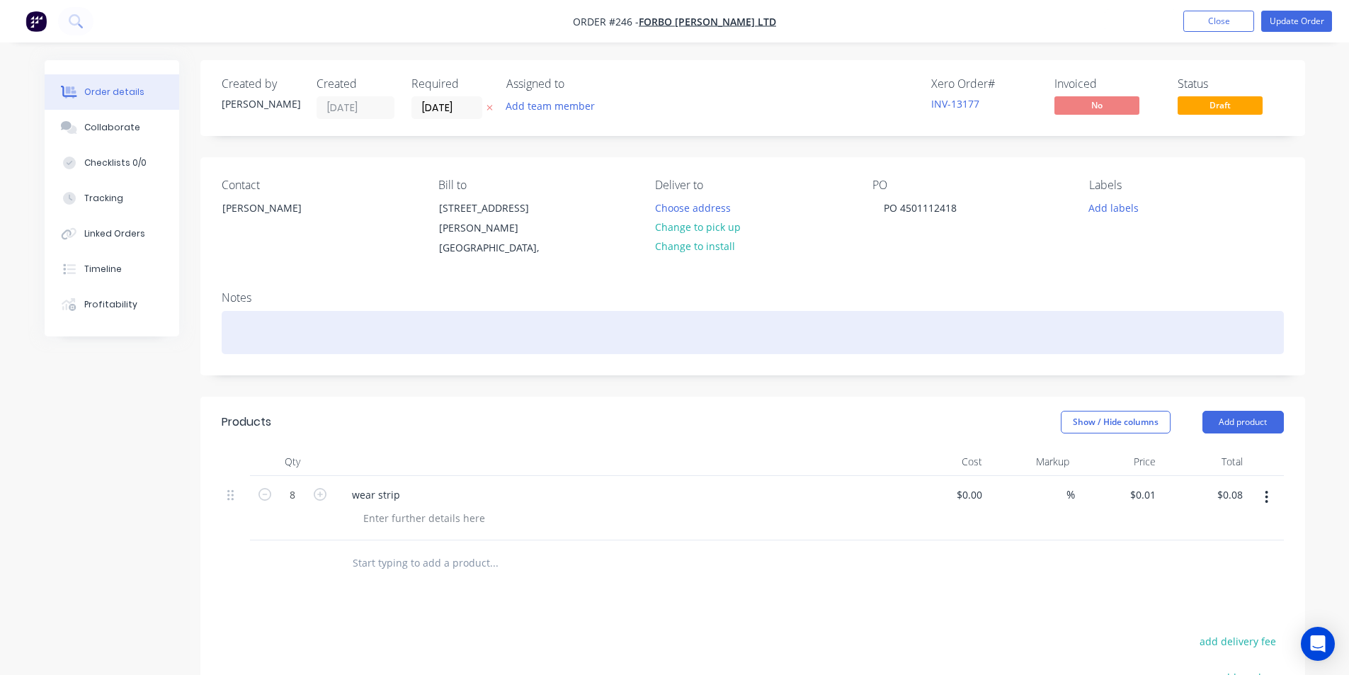
click at [266, 334] on div at bounding box center [753, 332] width 1062 height 43
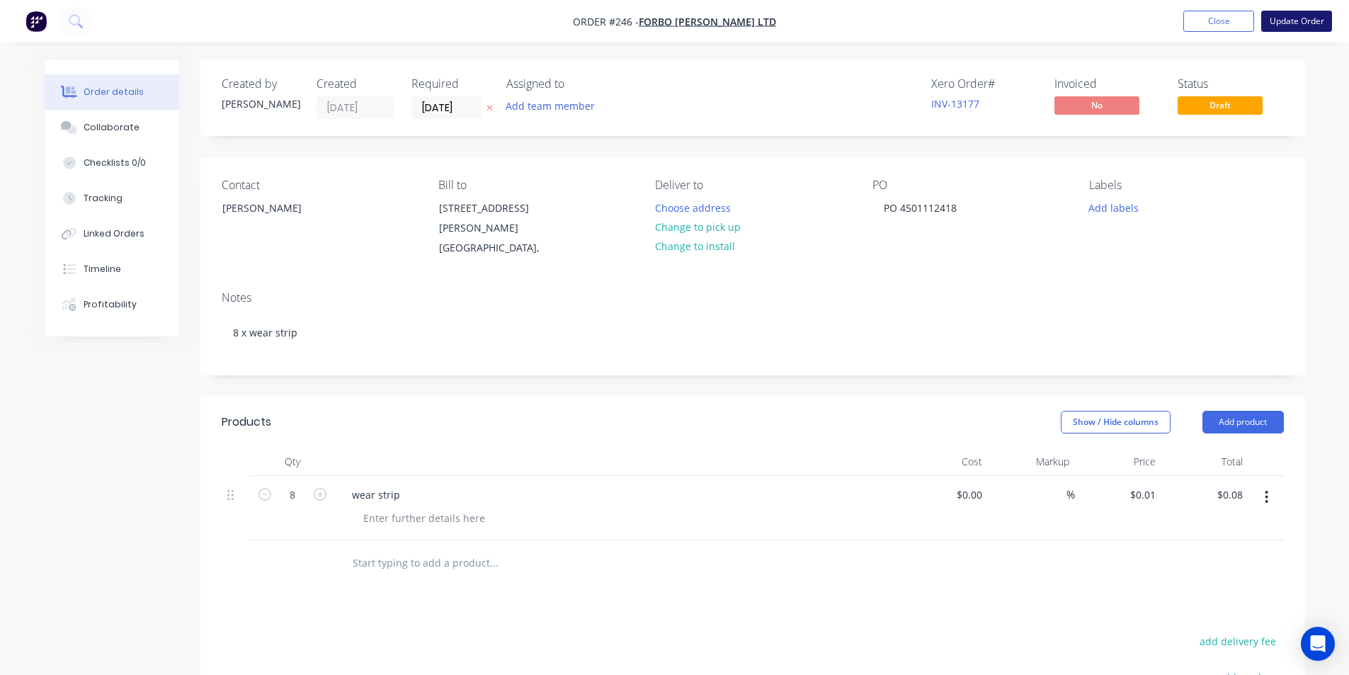
click at [1298, 21] on button "Update Order" at bounding box center [1296, 21] width 71 height 21
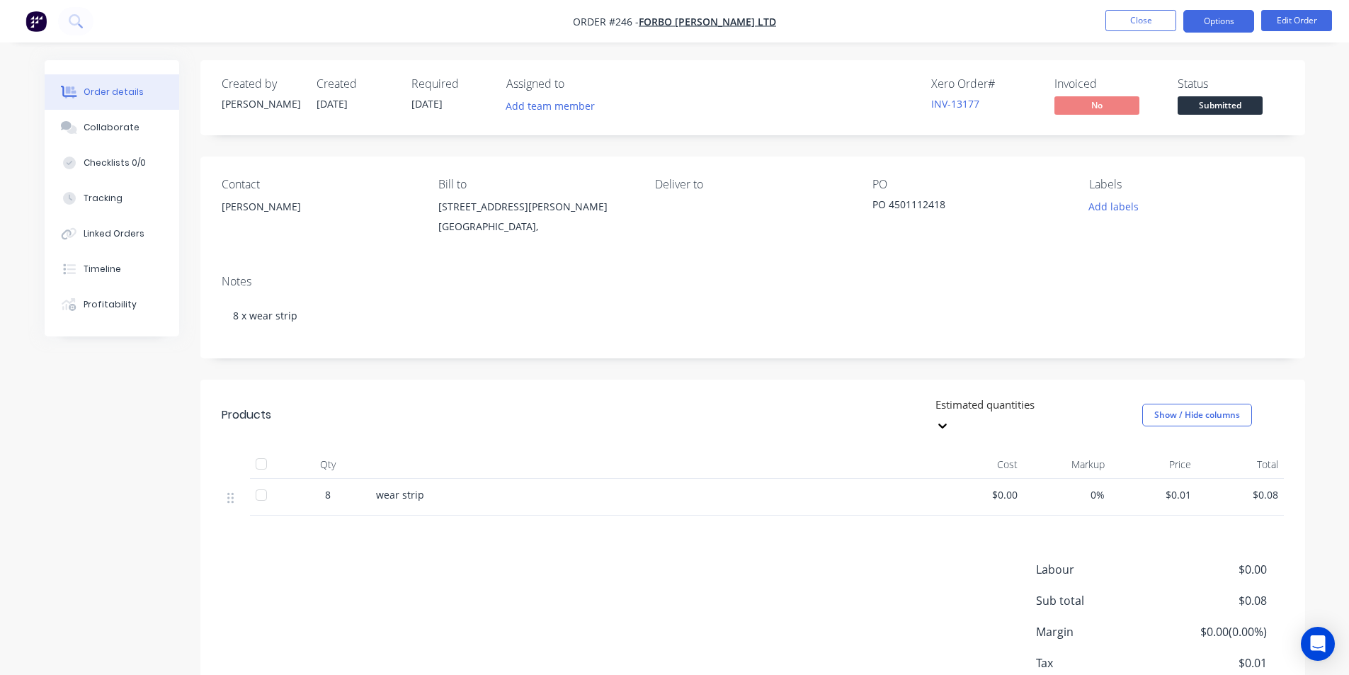
click at [1215, 21] on button "Options" at bounding box center [1219, 21] width 71 height 23
click at [1129, 21] on button "Close" at bounding box center [1141, 20] width 71 height 21
